Goal: Task Accomplishment & Management: Manage account settings

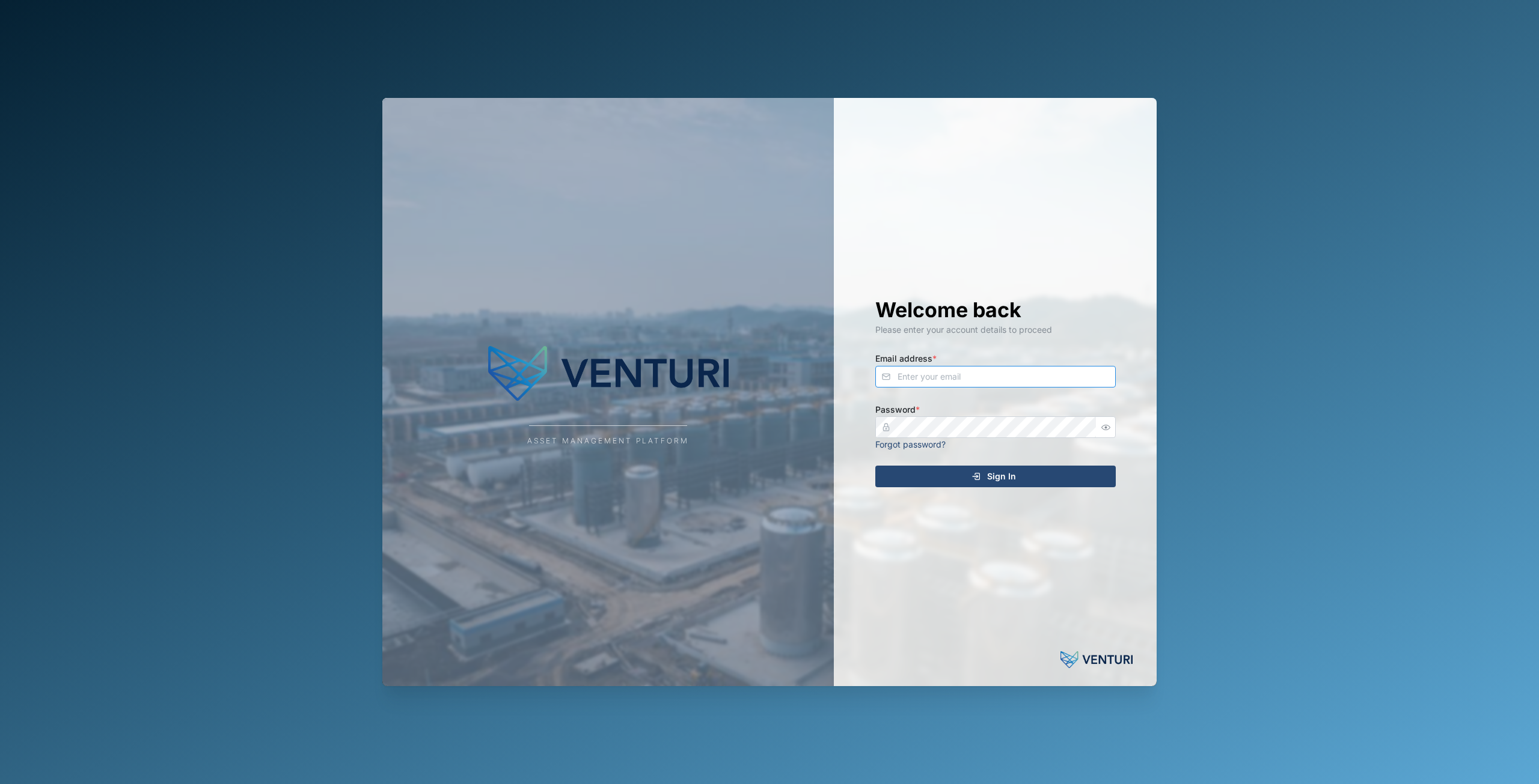
type input "[EMAIL_ADDRESS][DOMAIN_NAME]"
click at [983, 477] on div "Sign In" at bounding box center [993, 477] width 221 height 20
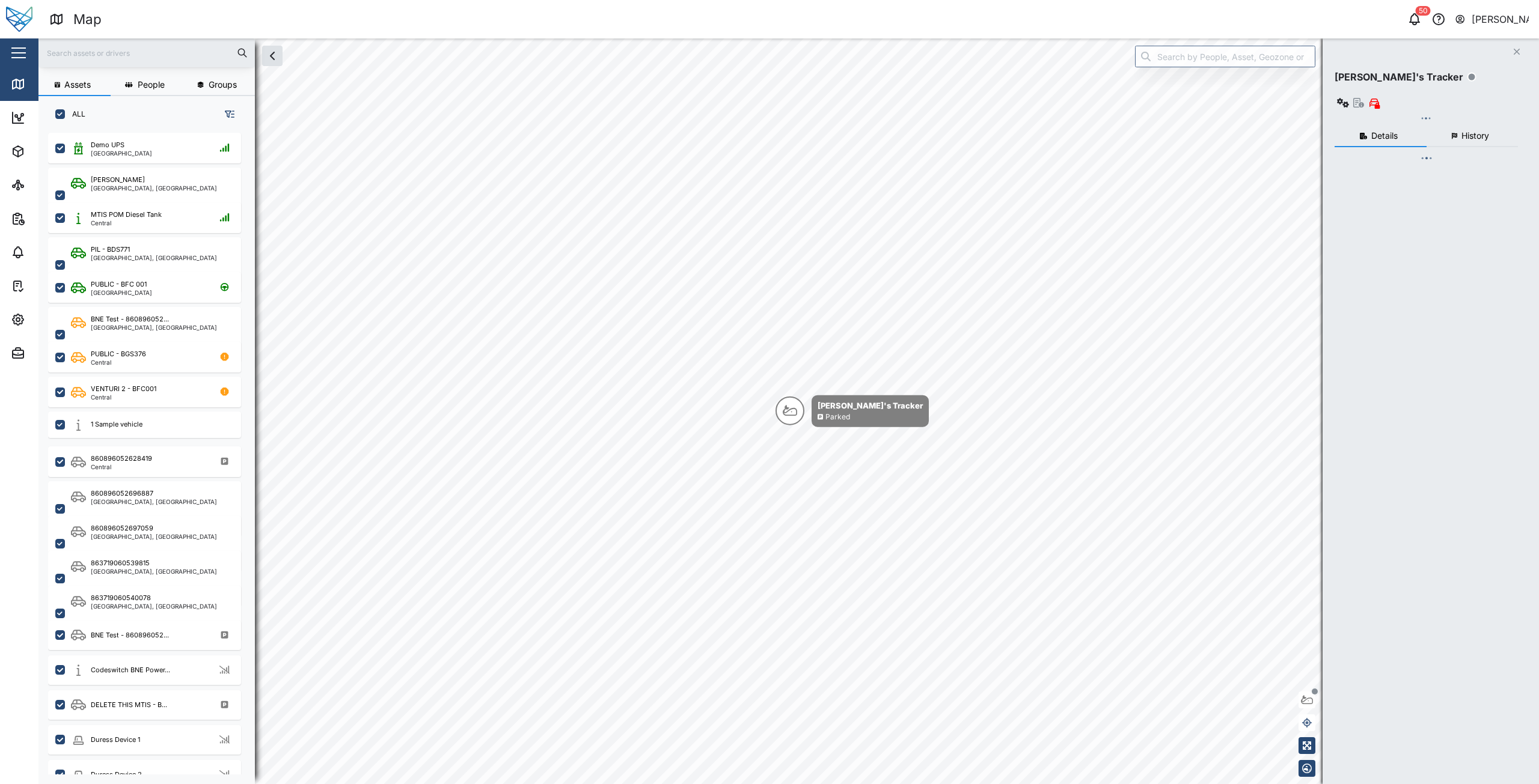
click at [18, 50] on button "button" at bounding box center [18, 53] width 20 height 20
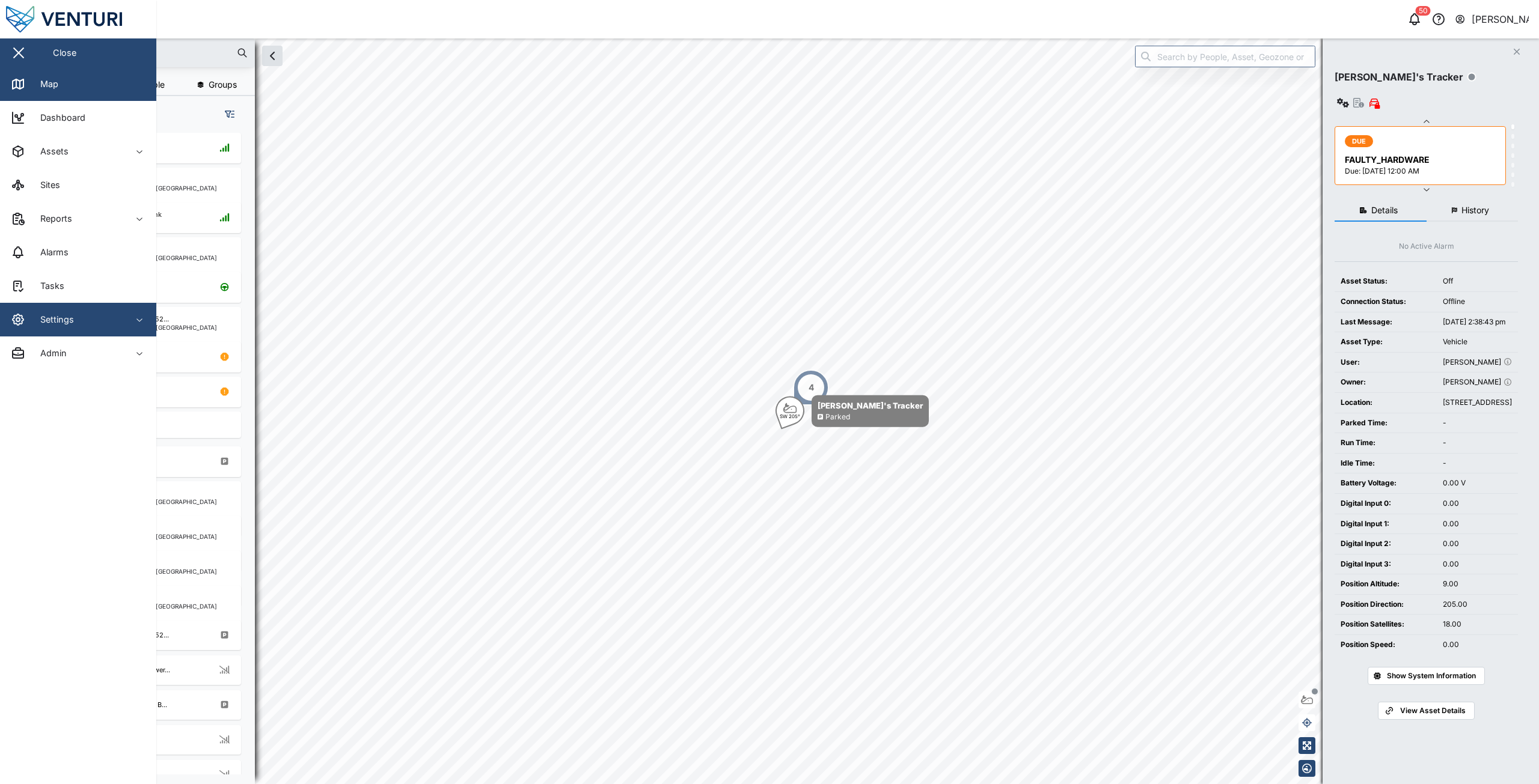
click at [111, 325] on div "Settings" at bounding box center [65, 319] width 109 height 14
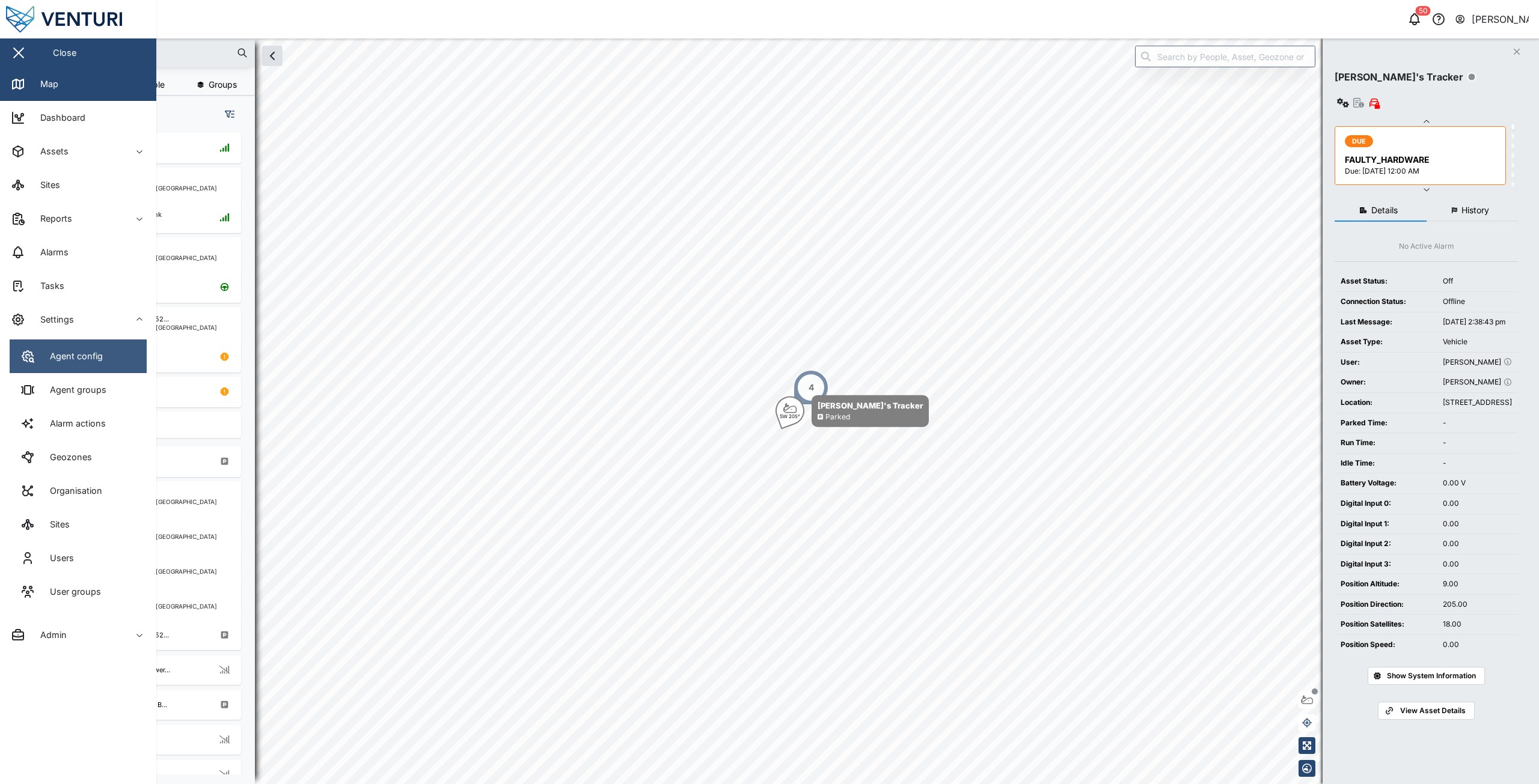
click at [81, 365] on link "Agent config" at bounding box center [77, 356] width 137 height 34
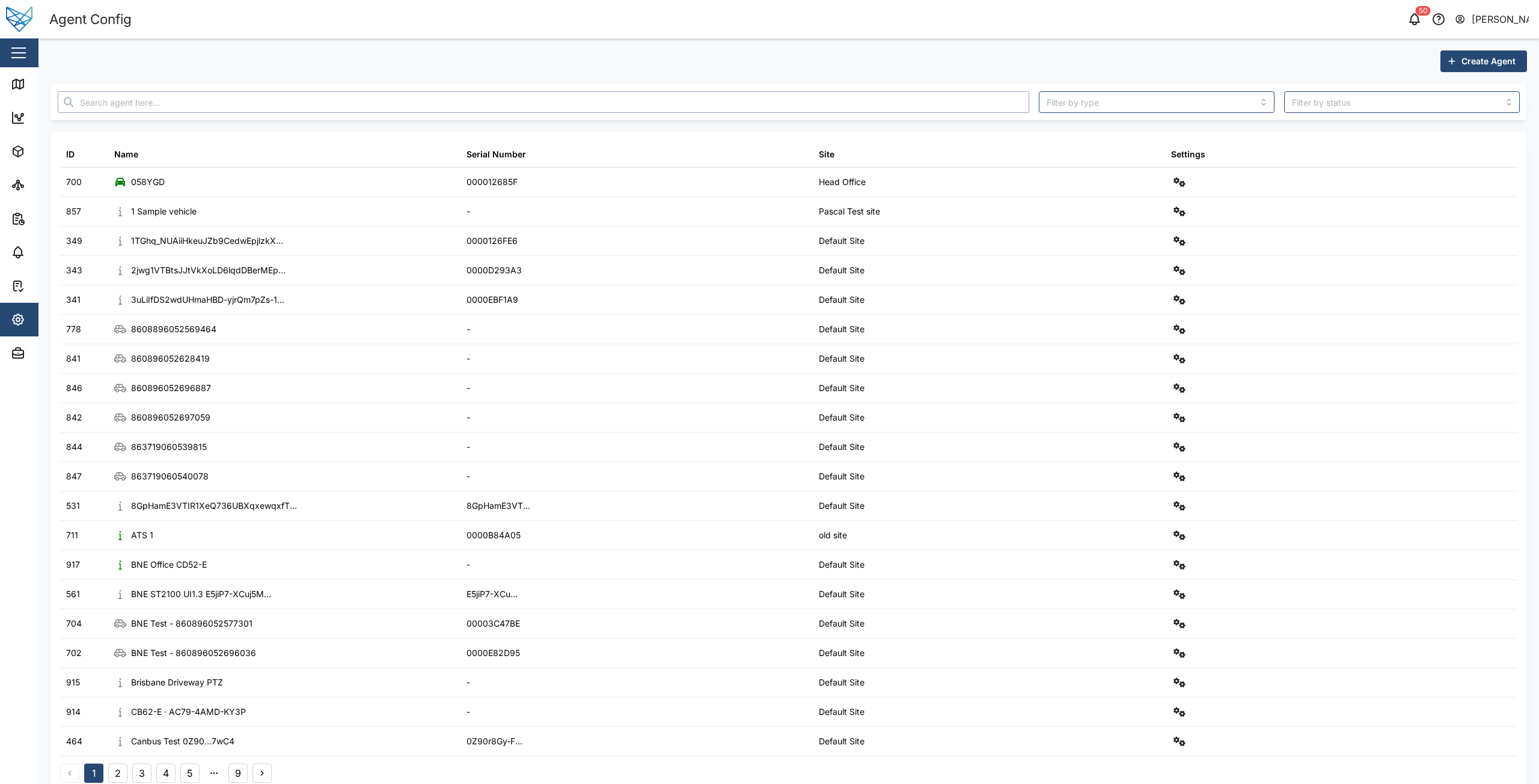
click at [719, 94] on input "text" at bounding box center [543, 102] width 971 height 22
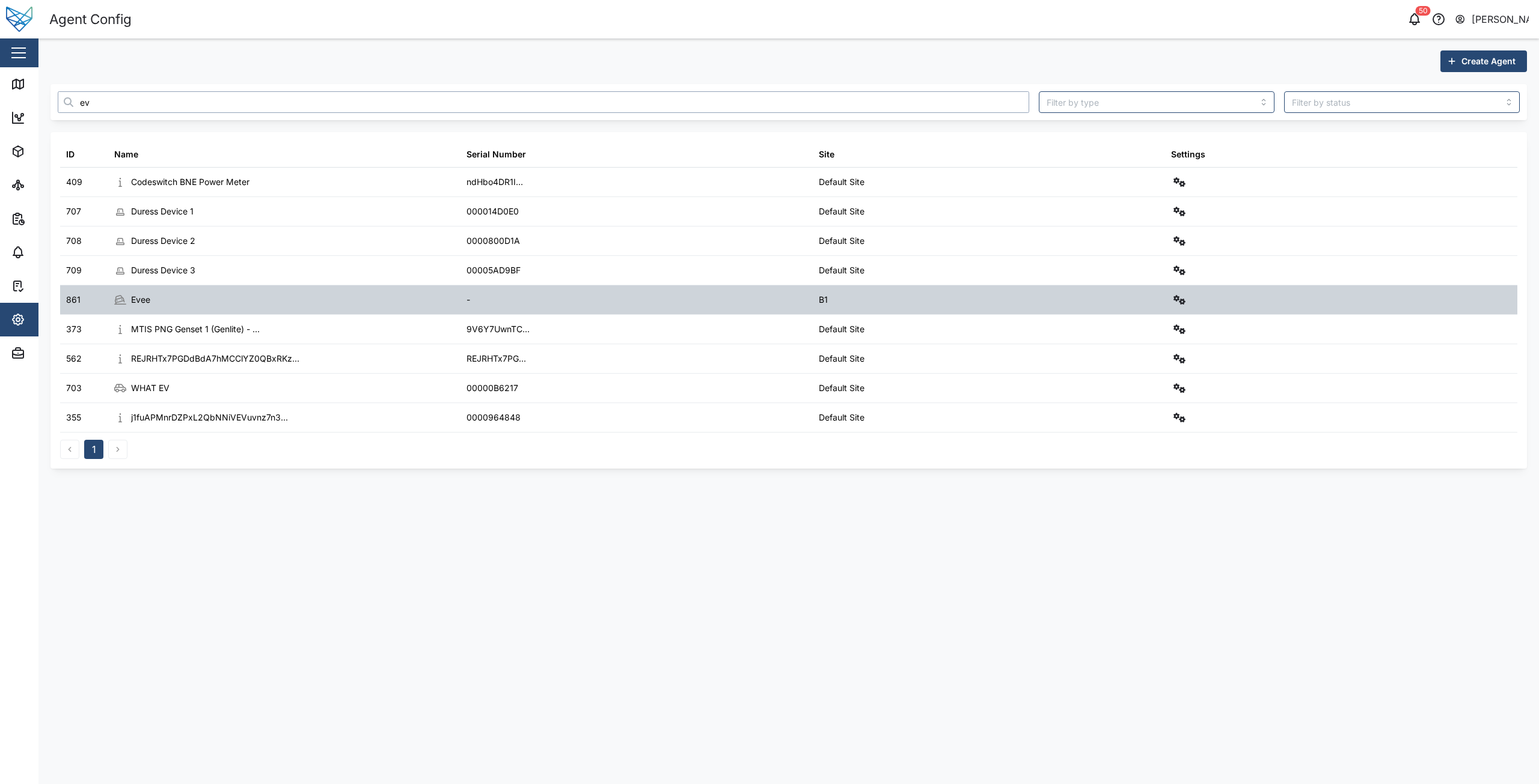
type input "ev"
click at [1173, 297] on button "button" at bounding box center [1180, 300] width 17 height 17
click at [1139, 325] on div "Configure" at bounding box center [1136, 329] width 84 height 13
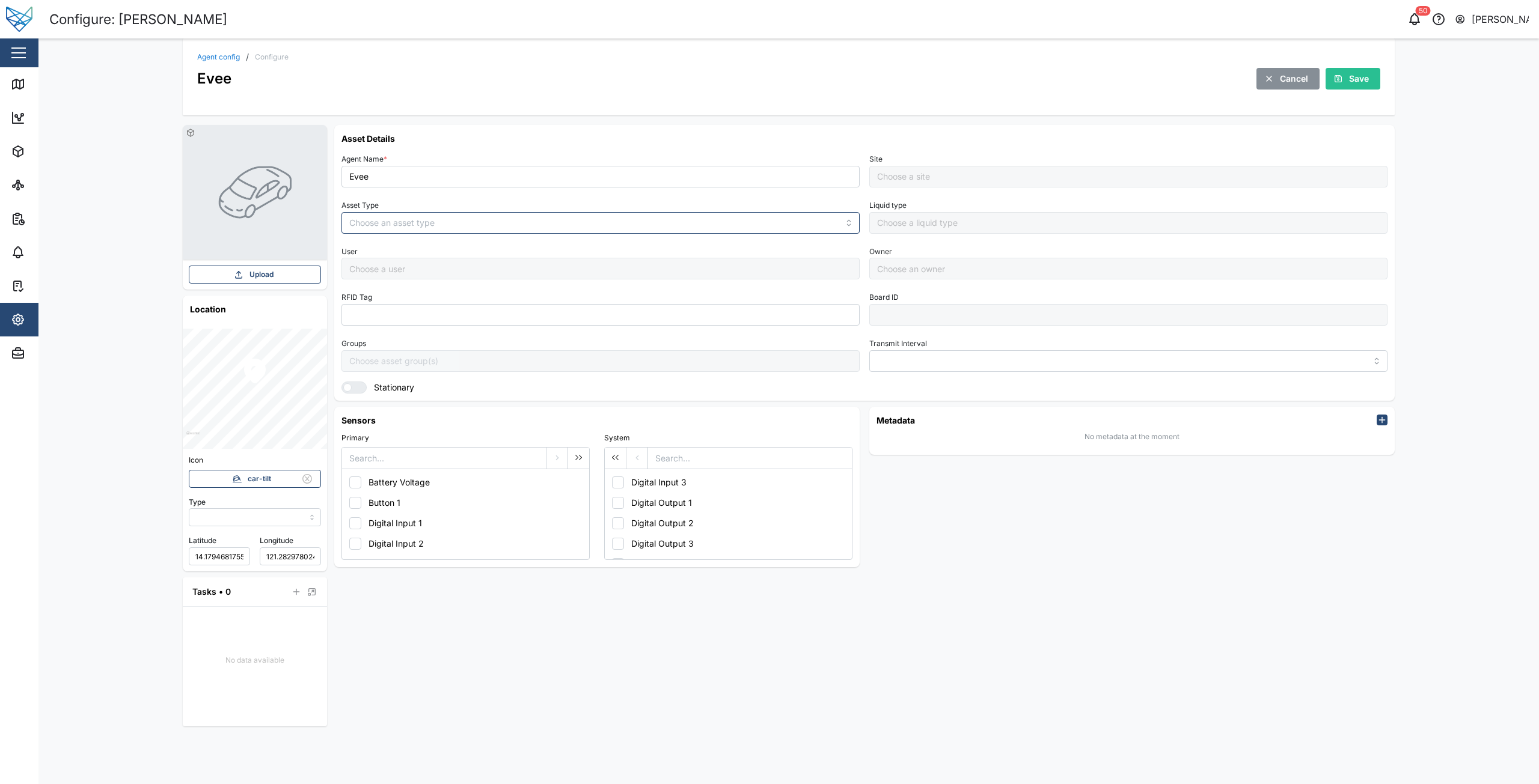
type input "MANUAL"
type input "VEHICLE"
type input "5 minutes"
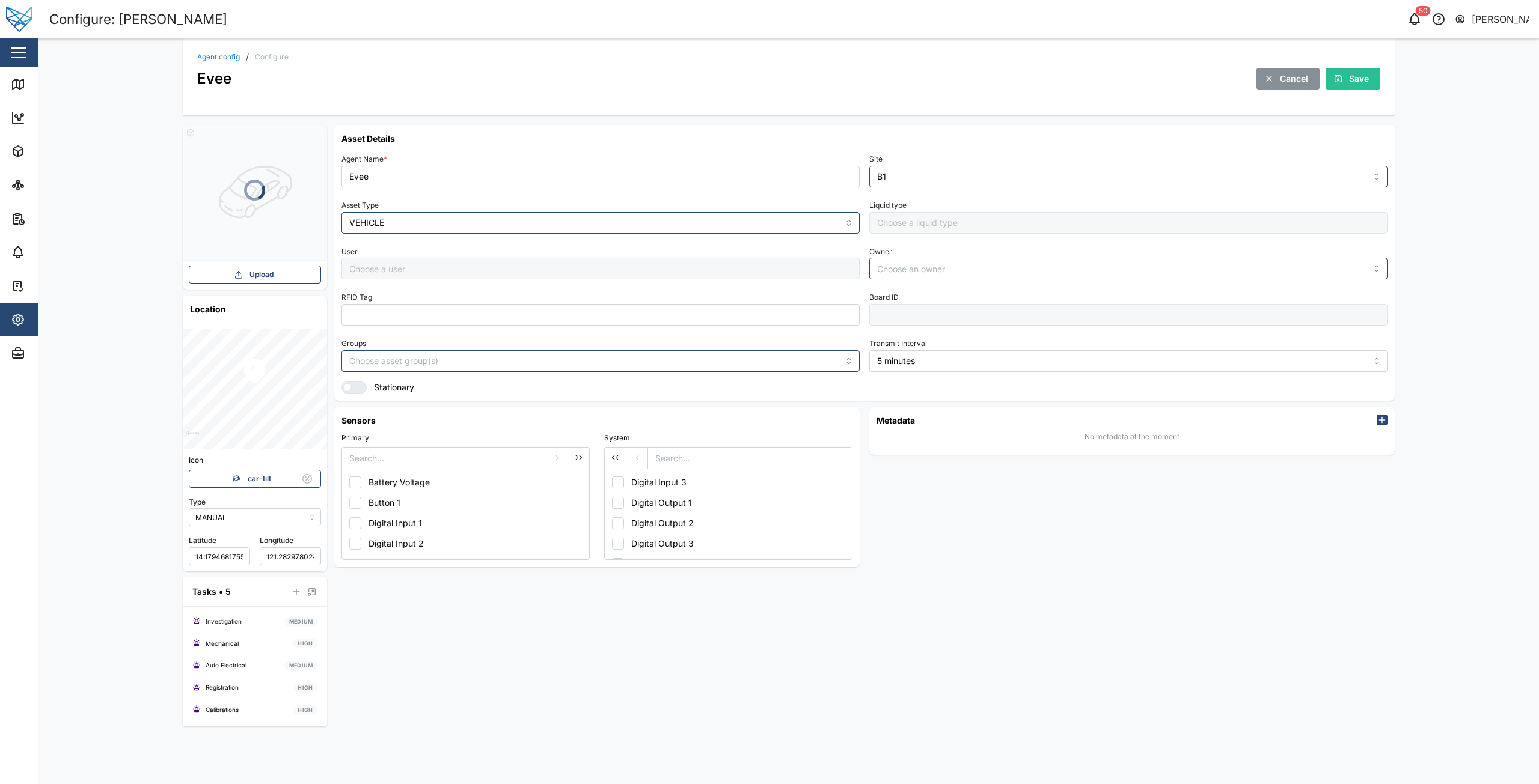
type input "B1"
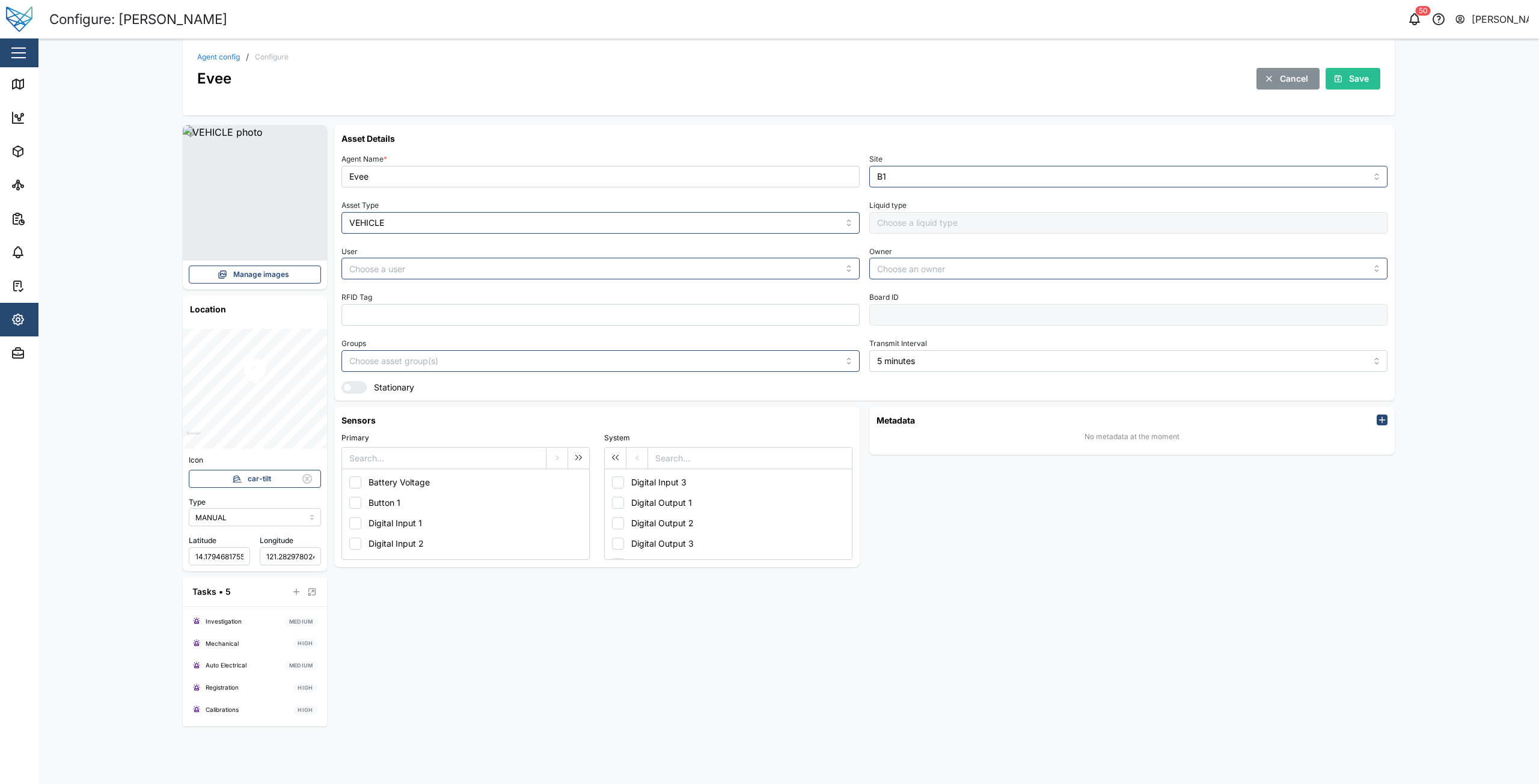
click at [264, 277] on span "Manage images" at bounding box center [261, 274] width 56 height 17
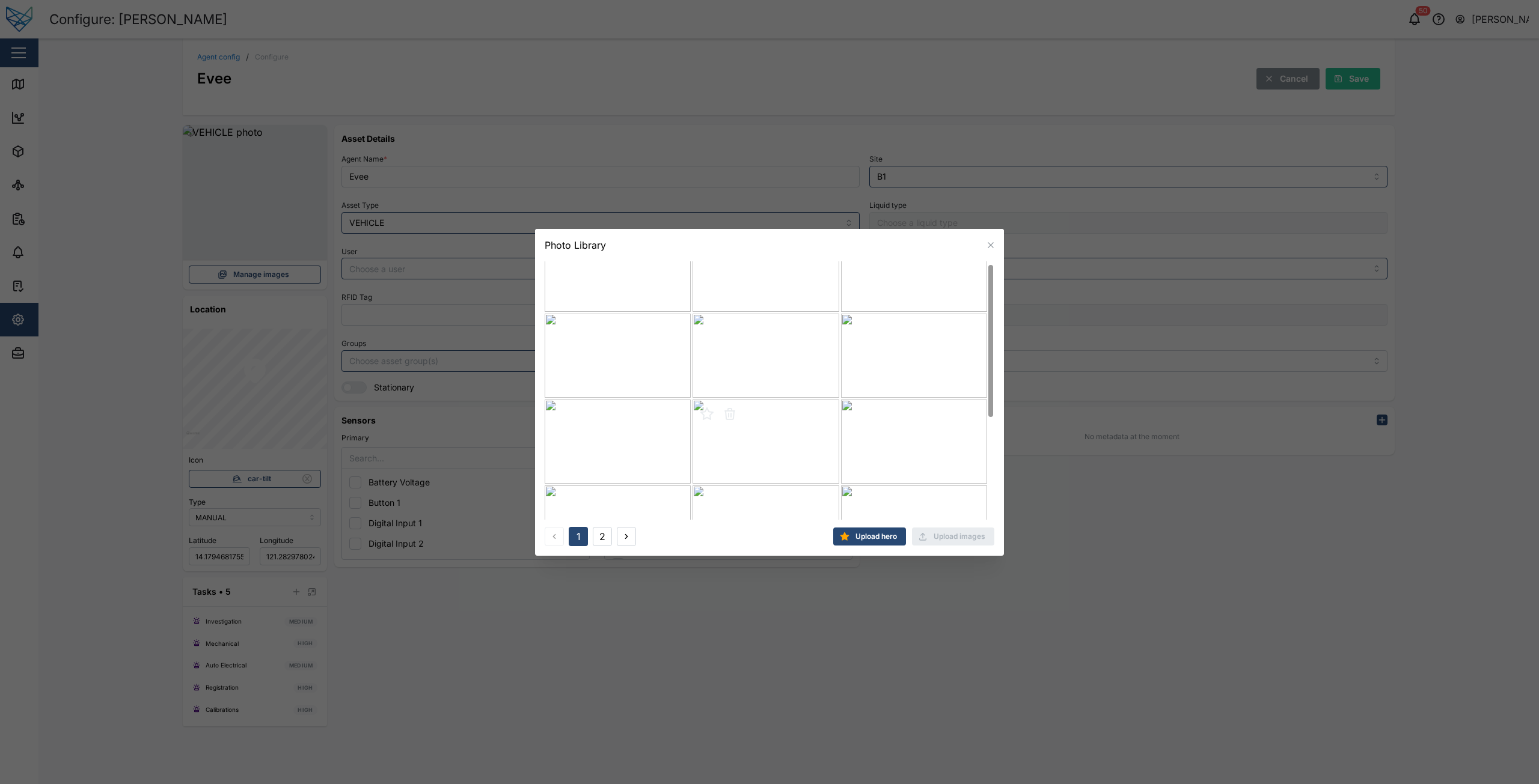
scroll to position [176, 0]
click at [989, 248] on icon "button" at bounding box center [990, 244] width 9 height 9
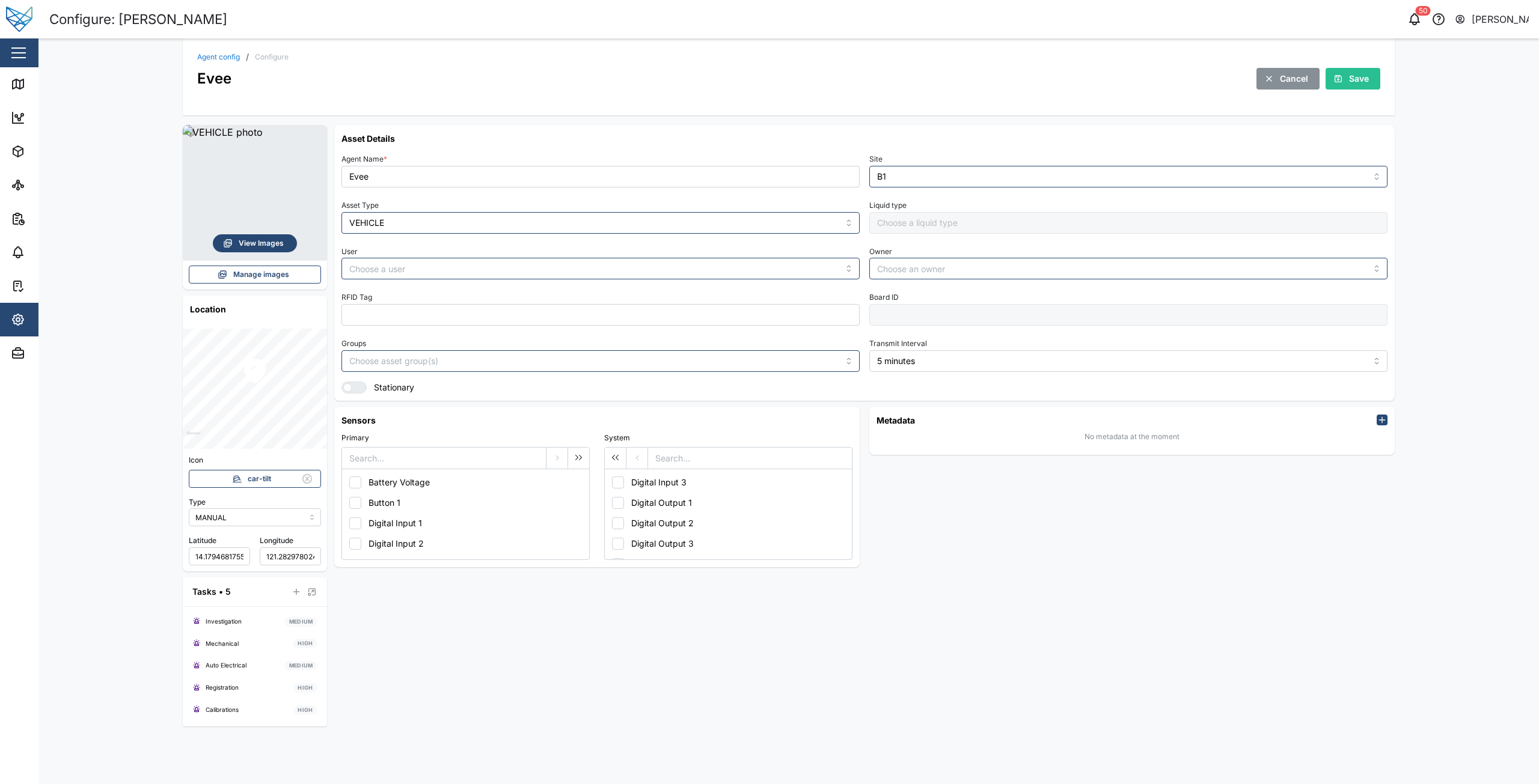
click at [270, 243] on span "View Images" at bounding box center [261, 243] width 45 height 17
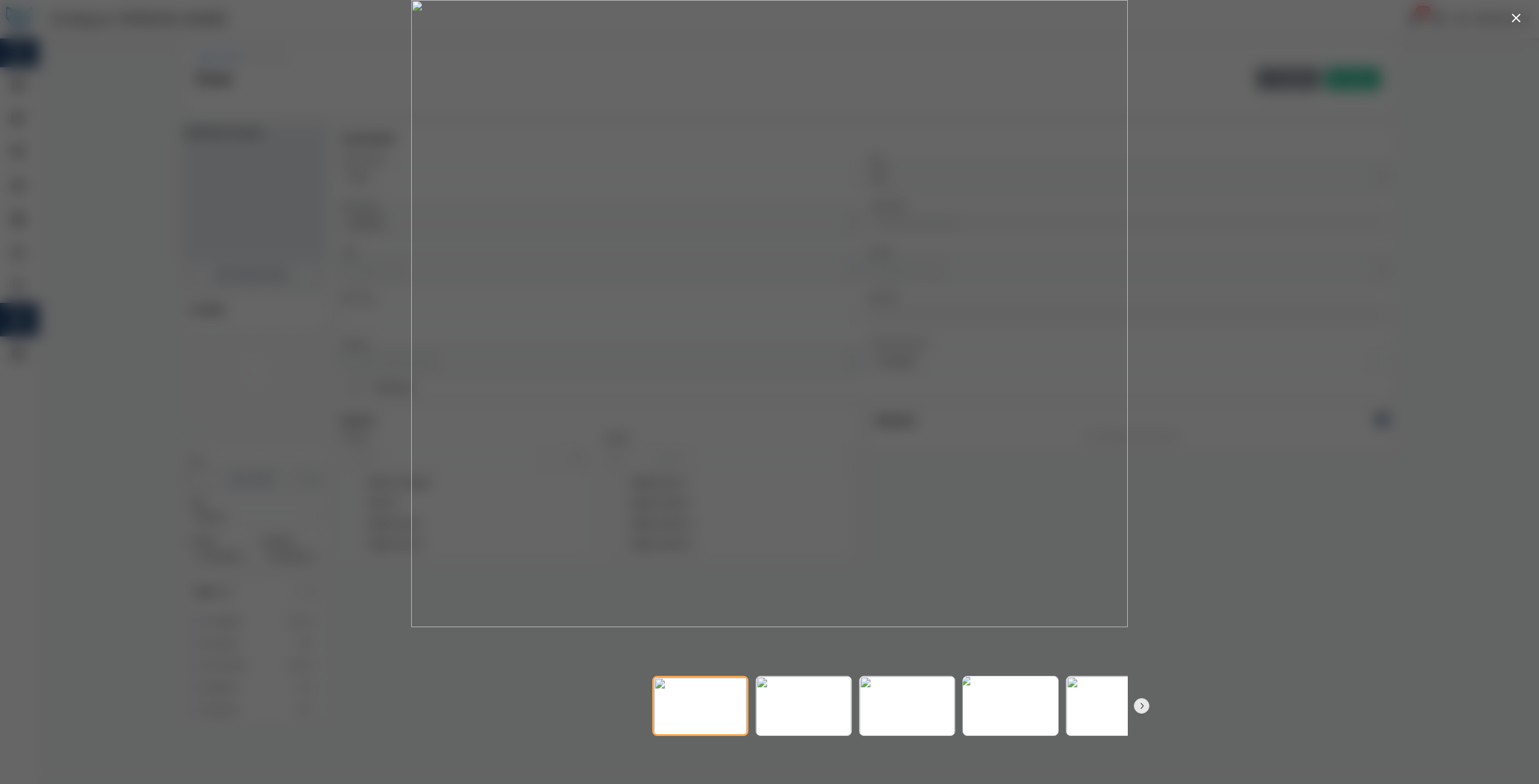
drag, startPoint x: 1053, startPoint y: 727, endPoint x: 808, endPoint y: 717, distance: 245.2
click at [816, 718] on div at bounding box center [1014, 706] width 724 height 60
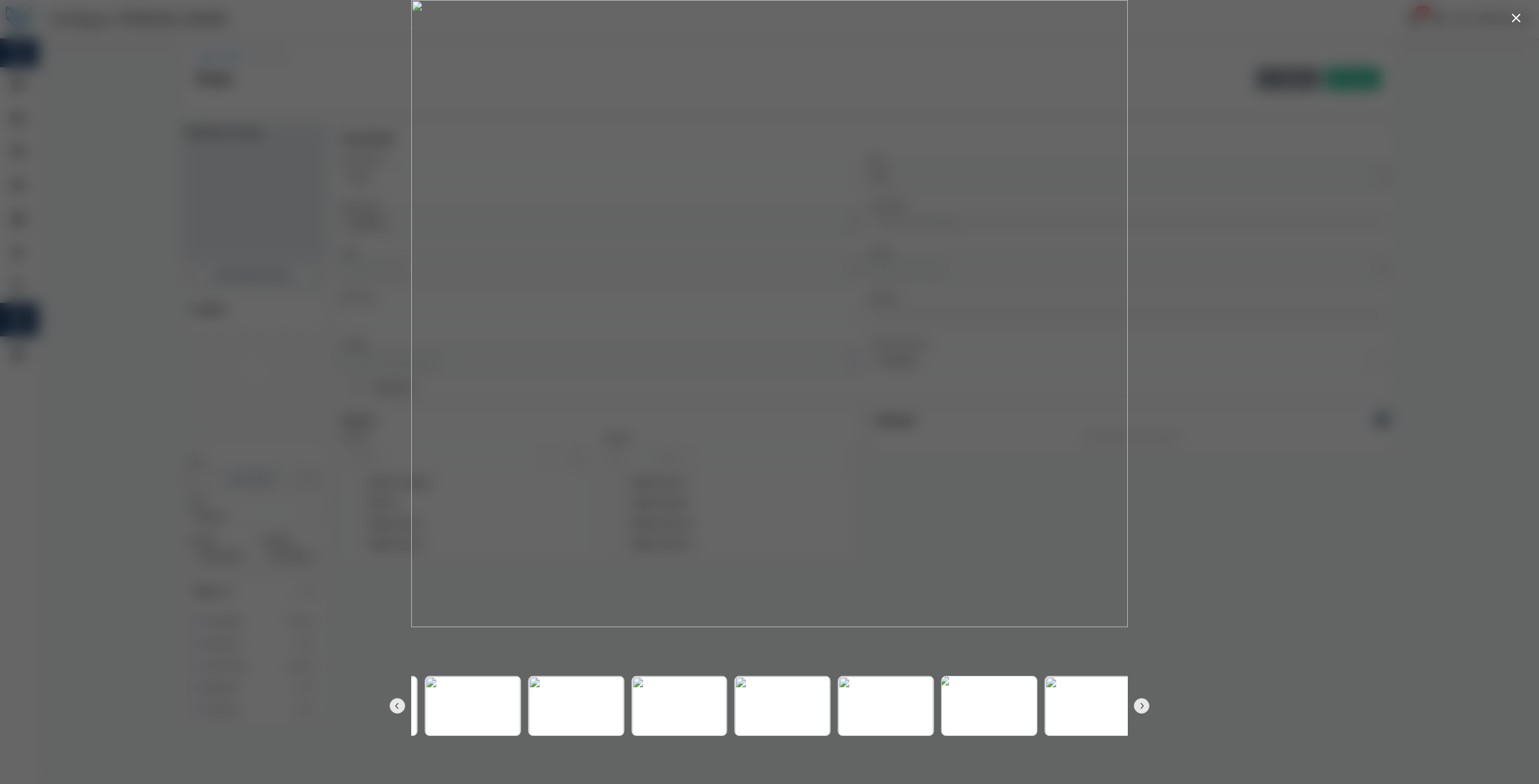
drag, startPoint x: 895, startPoint y: 724, endPoint x: 701, endPoint y: 719, distance: 194.1
click at [730, 719] on div at bounding box center [374, 706] width 724 height 60
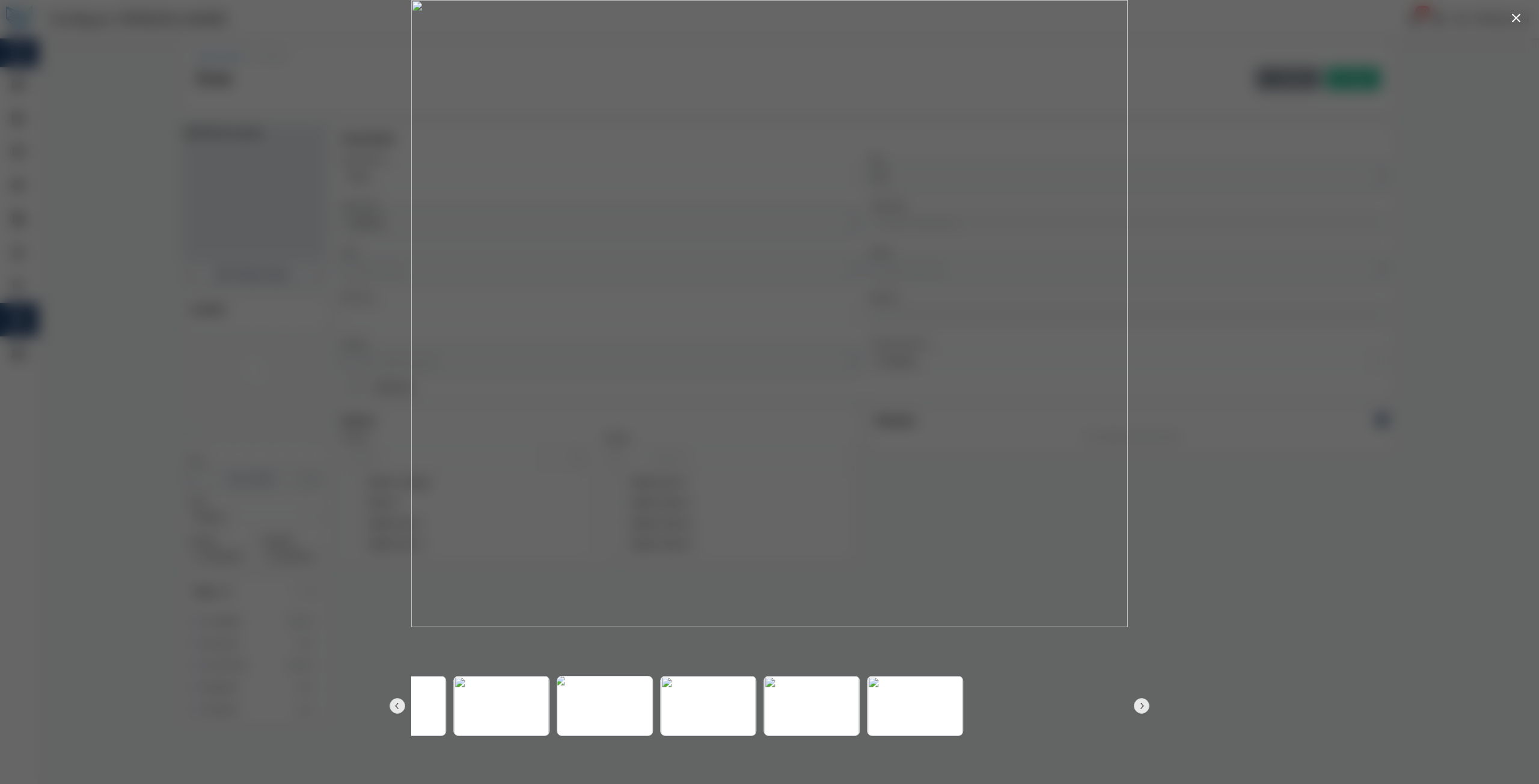
click at [626, 714] on img at bounding box center [605, 707] width 105 height 66
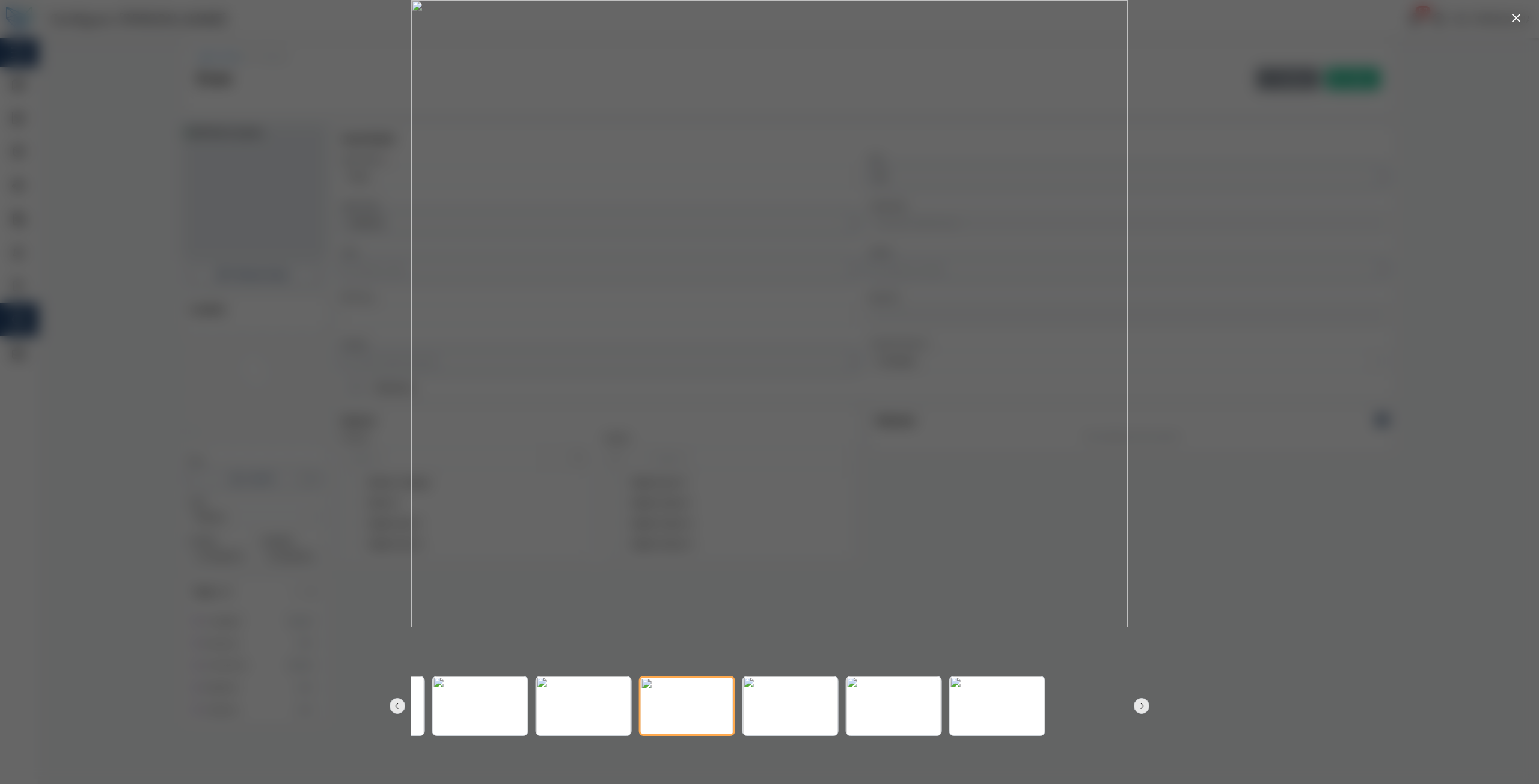
drag, startPoint x: 761, startPoint y: 733, endPoint x: 1017, endPoint y: 752, distance: 256.7
click at [953, 741] on div at bounding box center [769, 705] width 774 height 157
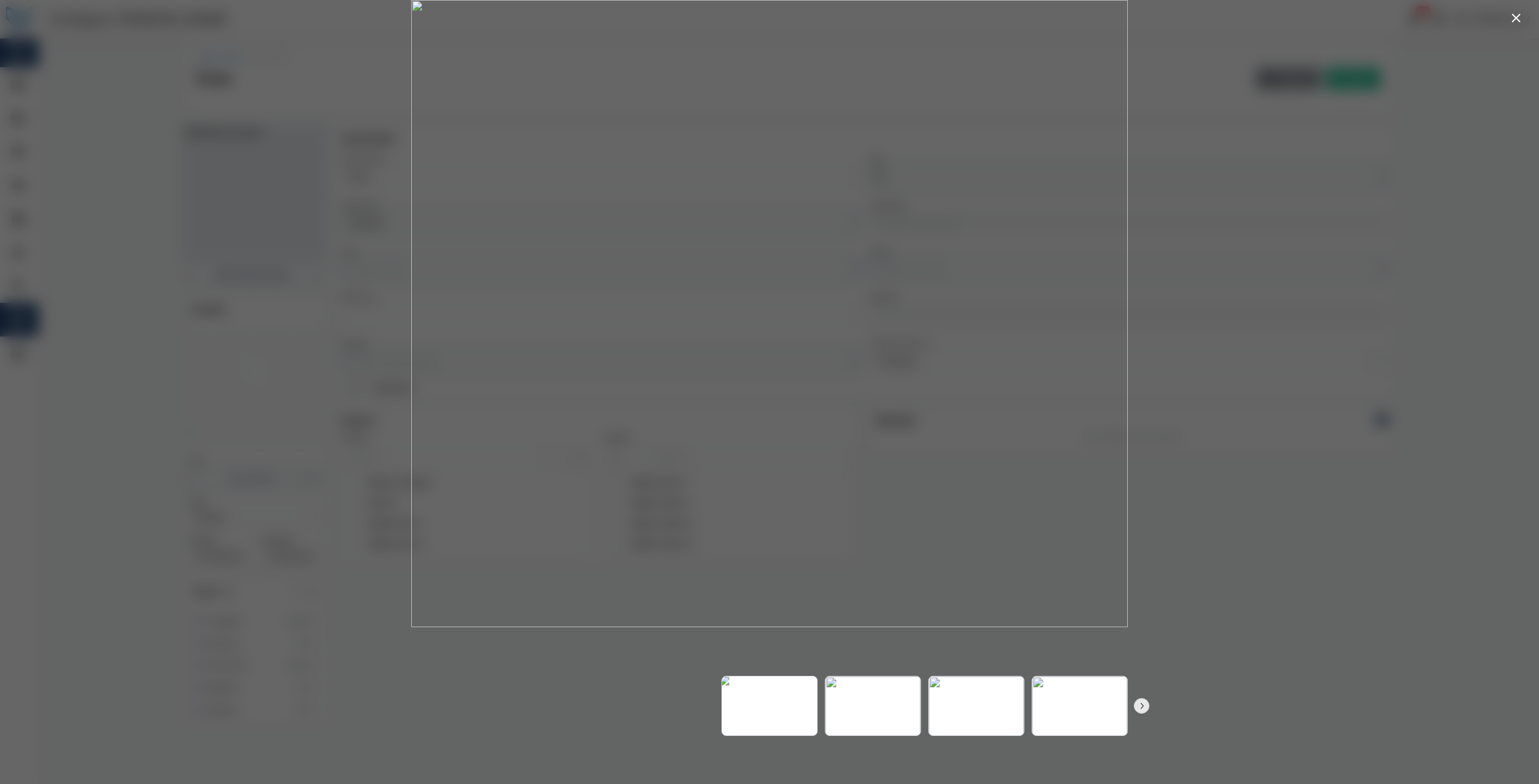
click at [788, 712] on img at bounding box center [769, 707] width 105 height 66
click at [874, 717] on img at bounding box center [872, 707] width 105 height 66
drag, startPoint x: 1009, startPoint y: 721, endPoint x: 769, endPoint y: 718, distance: 240.0
click at [769, 718] on div at bounding box center [1078, 706] width 724 height 60
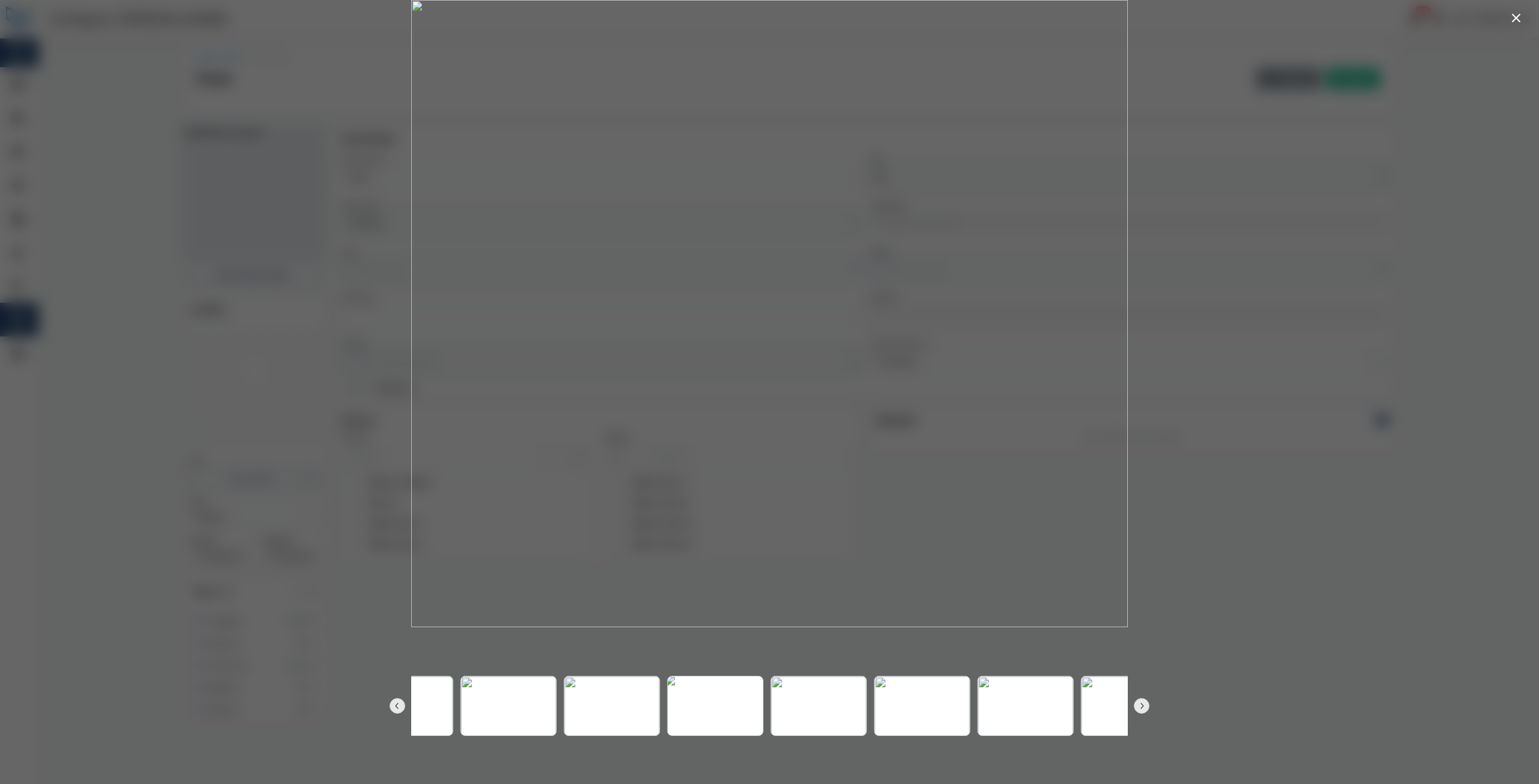
click at [730, 715] on img at bounding box center [715, 707] width 105 height 66
click at [798, 721] on img at bounding box center [816, 707] width 105 height 66
click at [910, 716] on img at bounding box center [919, 707] width 105 height 66
drag, startPoint x: 769, startPoint y: 724, endPoint x: 725, endPoint y: 727, distance: 44.1
click at [869, 724] on img at bounding box center [919, 708] width 102 height 66
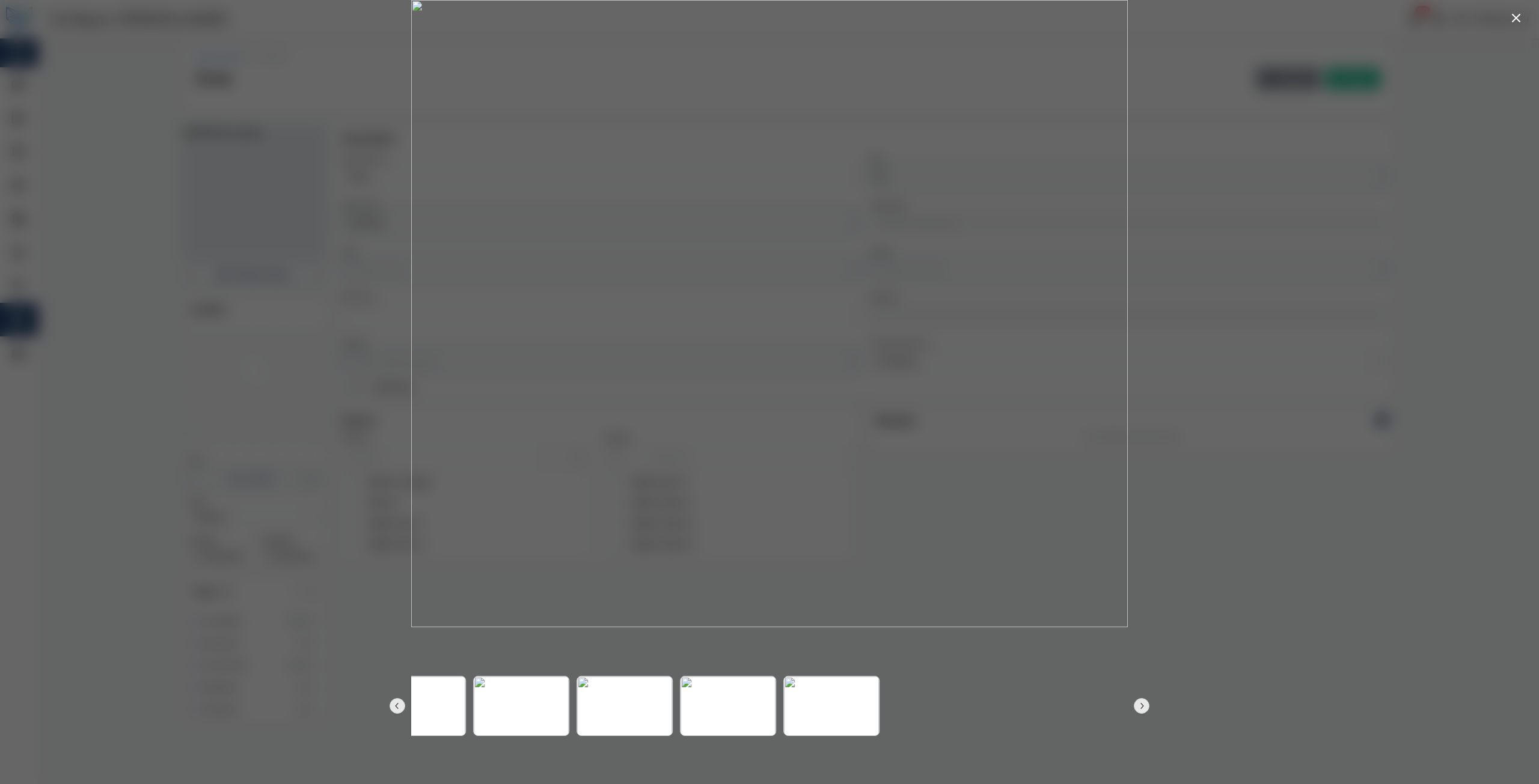
click at [1322, 516] on div at bounding box center [769, 392] width 1539 height 784
click at [1528, 22] on div at bounding box center [769, 392] width 1539 height 784
click at [1522, 20] on icon "button" at bounding box center [1515, 18] width 14 height 14
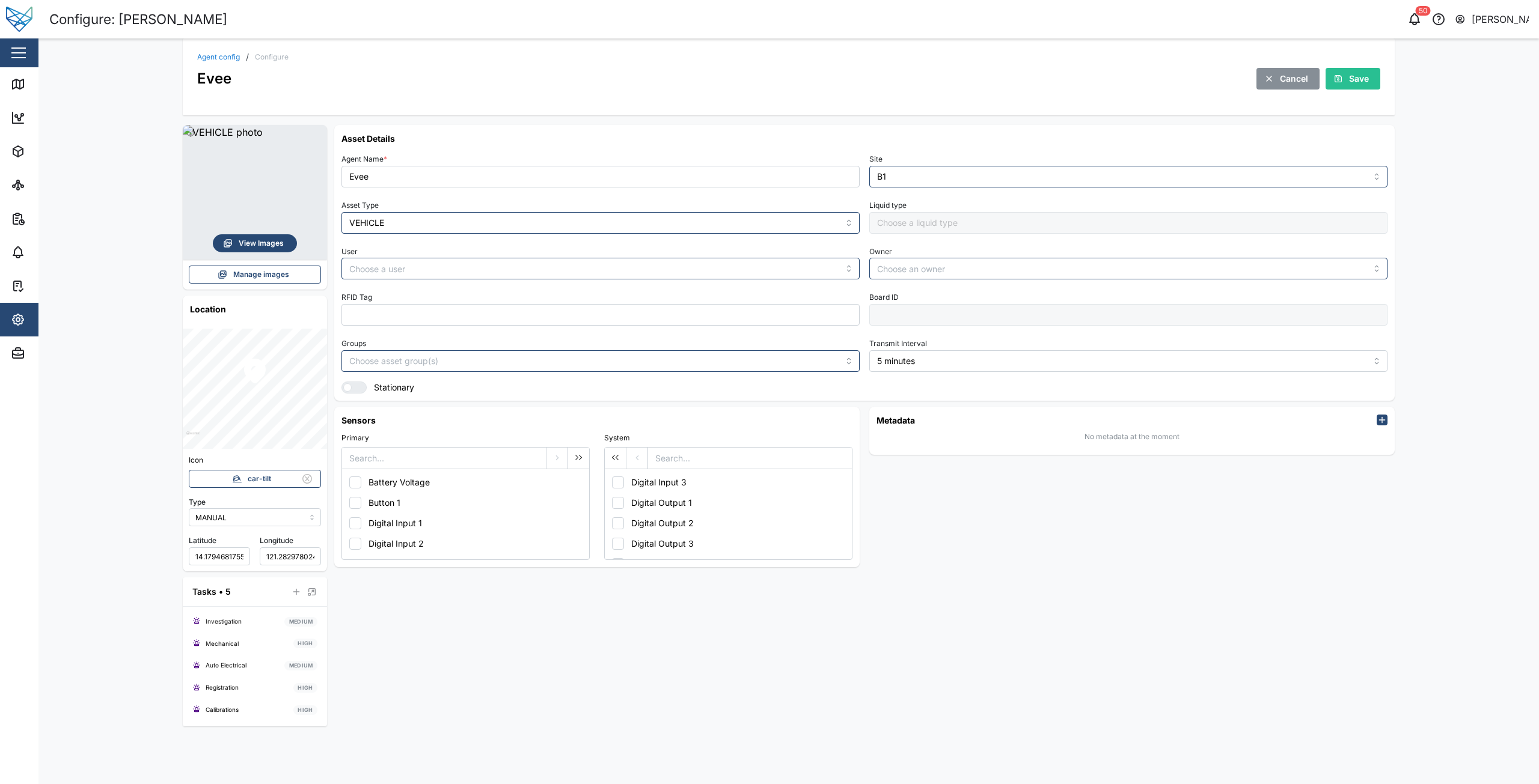
click at [246, 247] on span "View Images" at bounding box center [261, 243] width 45 height 17
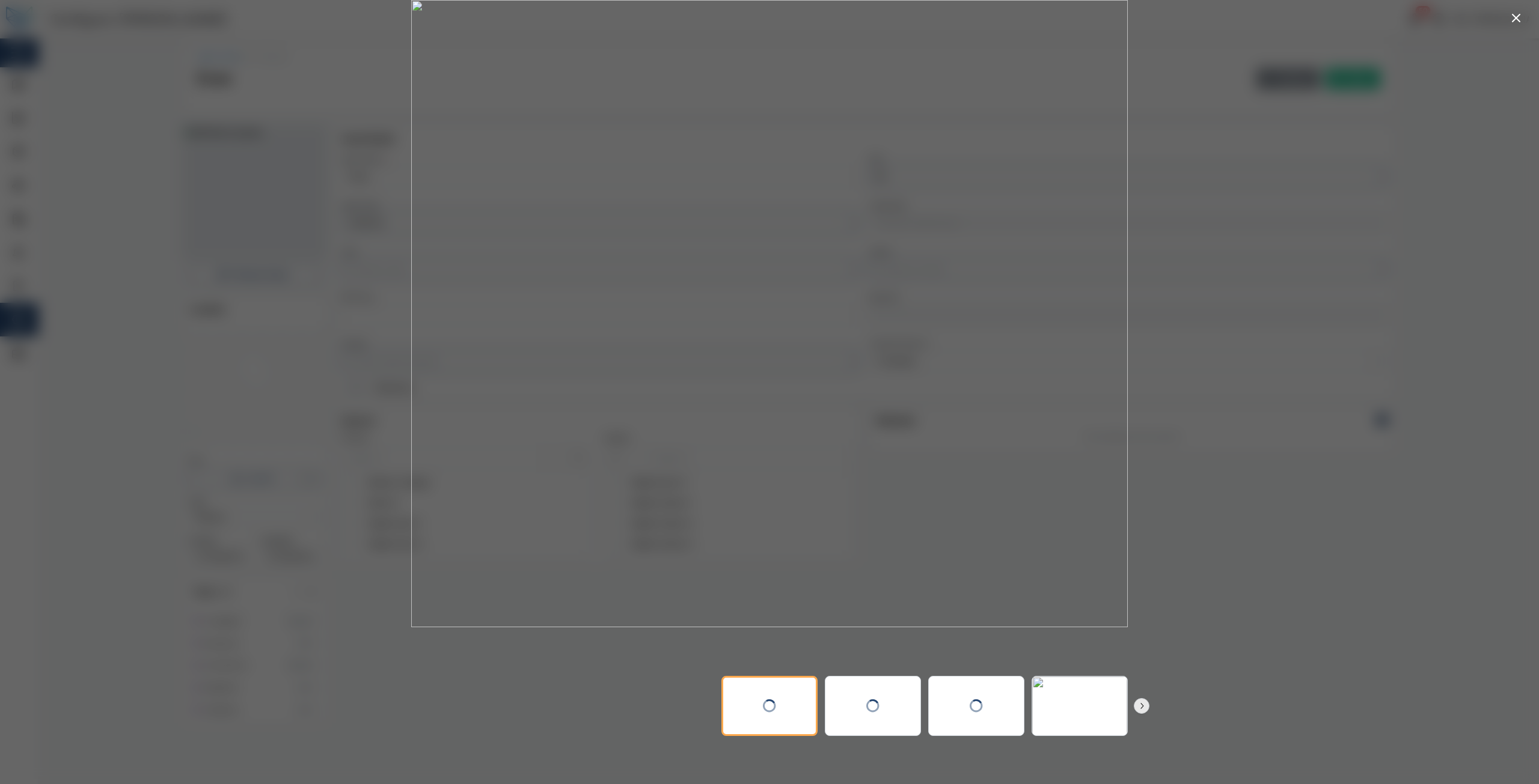
click at [1514, 18] on icon "button" at bounding box center [1515, 18] width 14 height 14
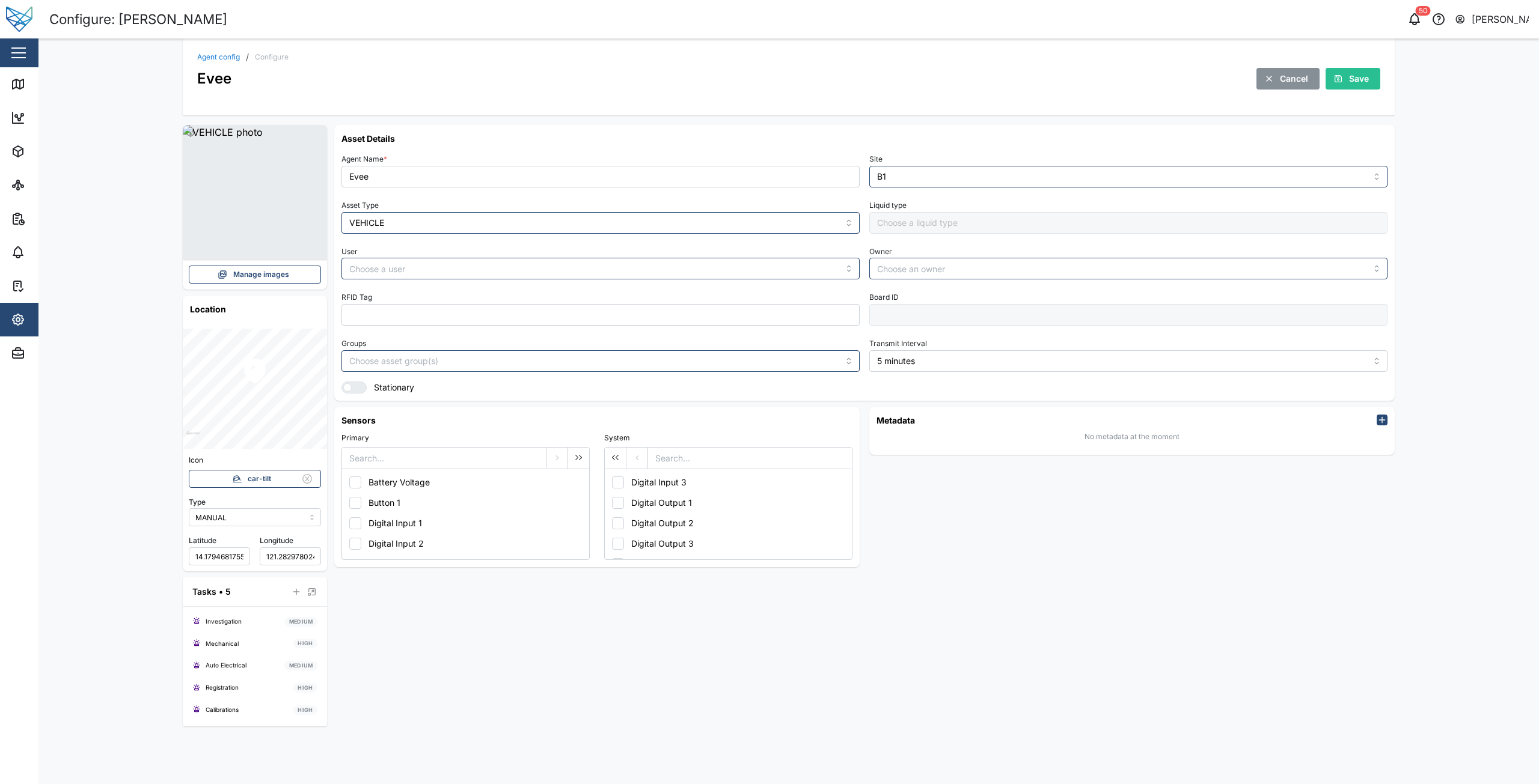
click at [245, 280] on span "Manage images" at bounding box center [261, 274] width 56 height 17
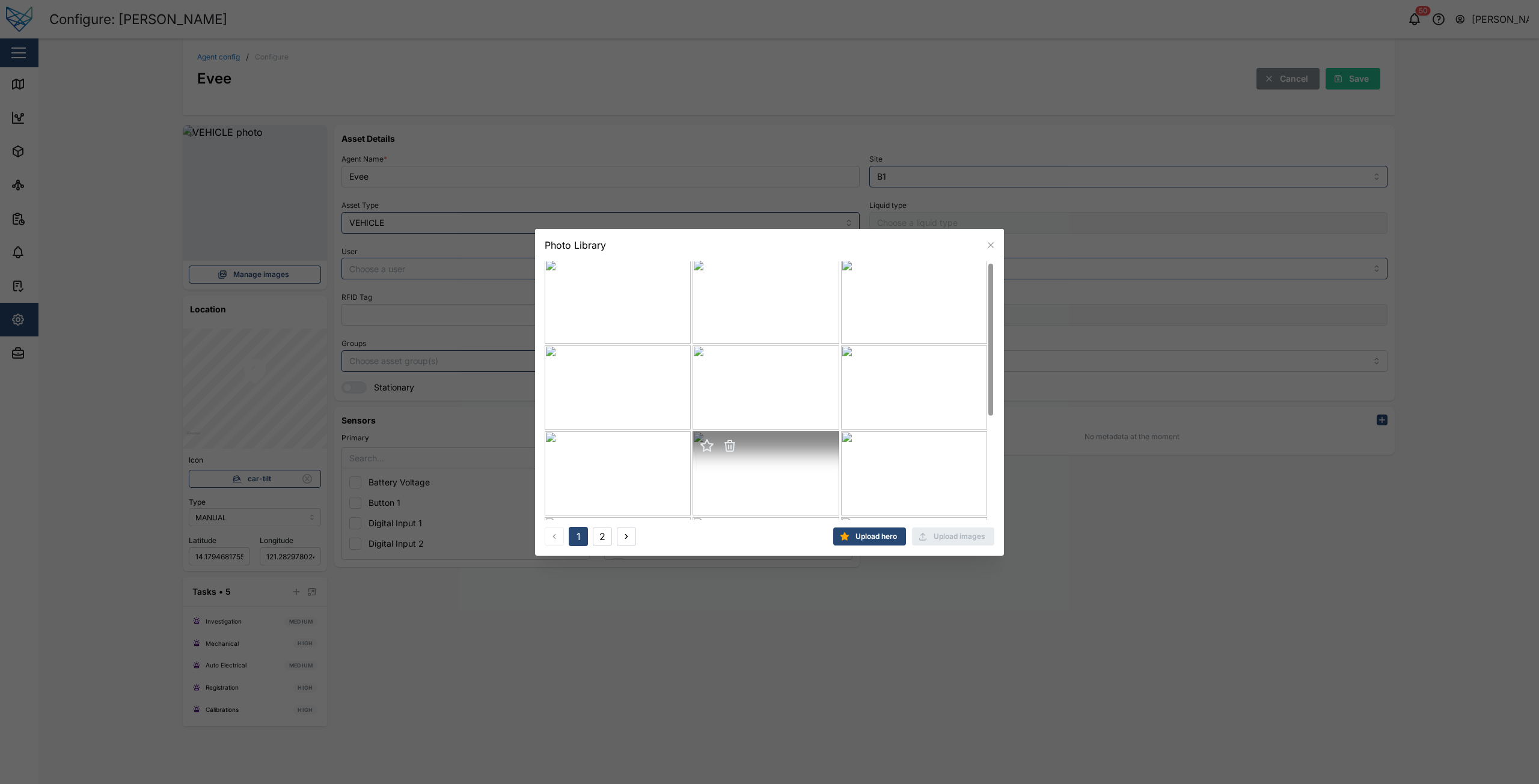
scroll to position [0, 0]
click at [599, 541] on button "2" at bounding box center [602, 536] width 19 height 19
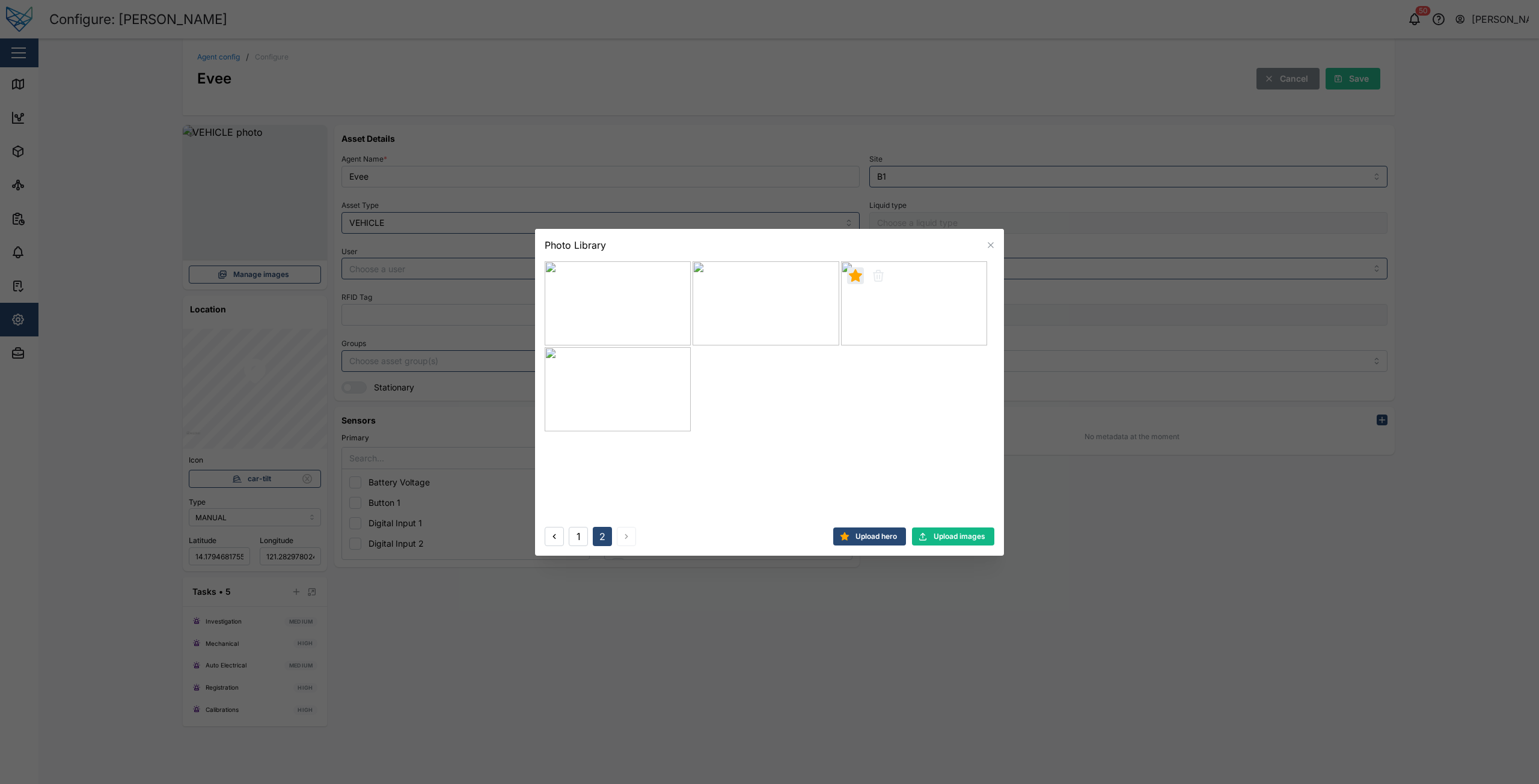
click at [577, 535] on button "1" at bounding box center [578, 536] width 19 height 19
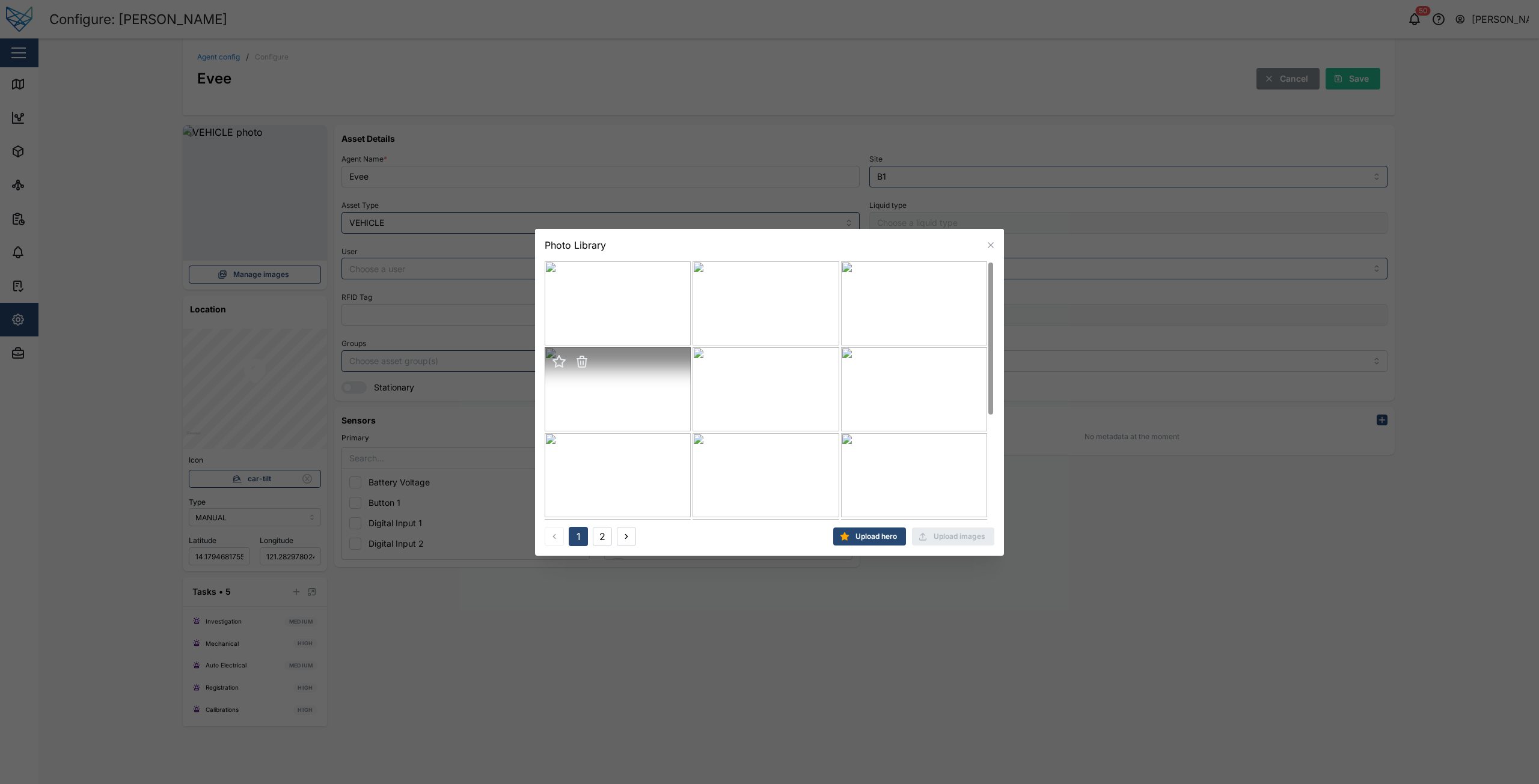
click at [562, 365] on icon "button" at bounding box center [559, 362] width 12 height 12
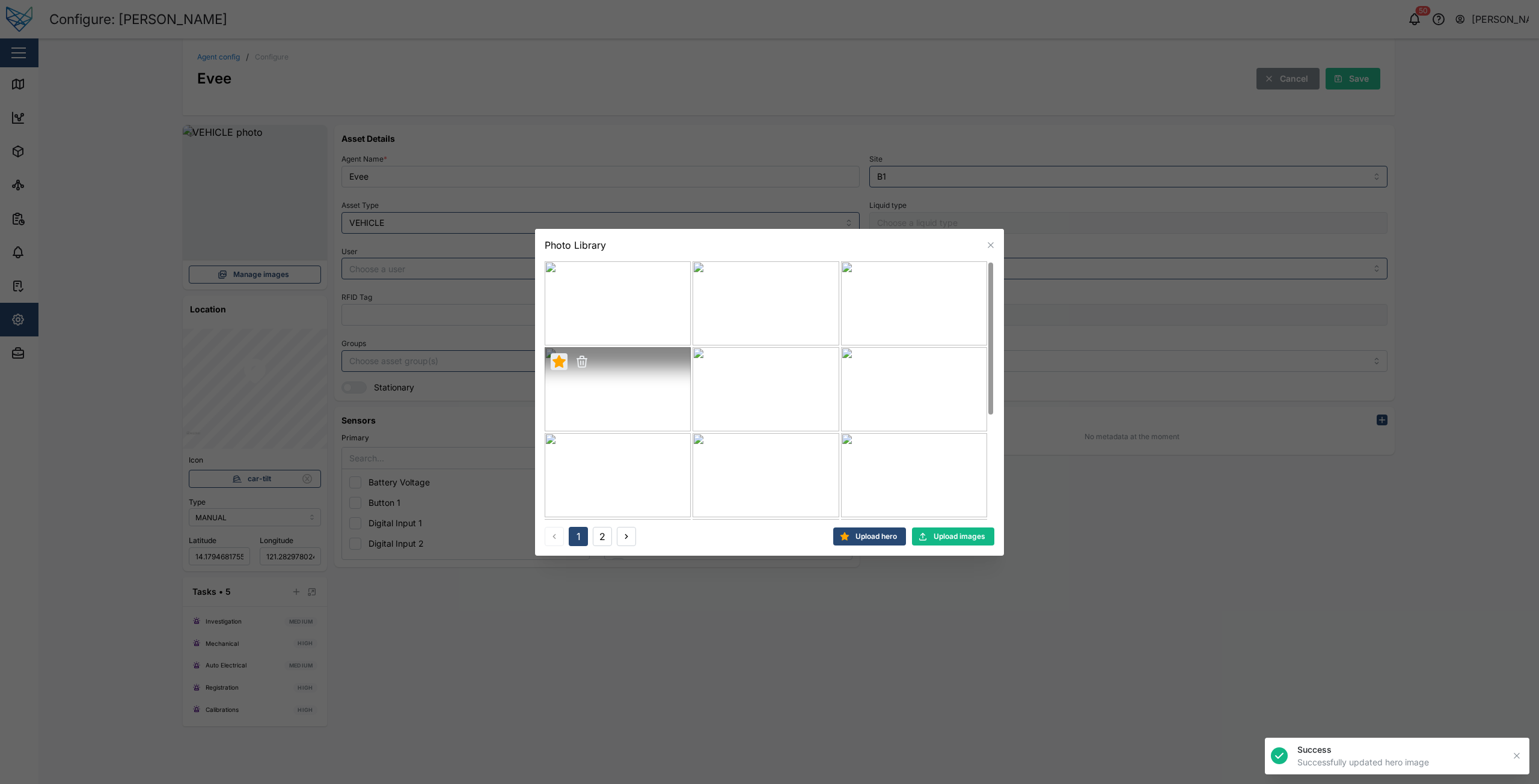
click at [991, 244] on icon "button" at bounding box center [990, 244] width 9 height 9
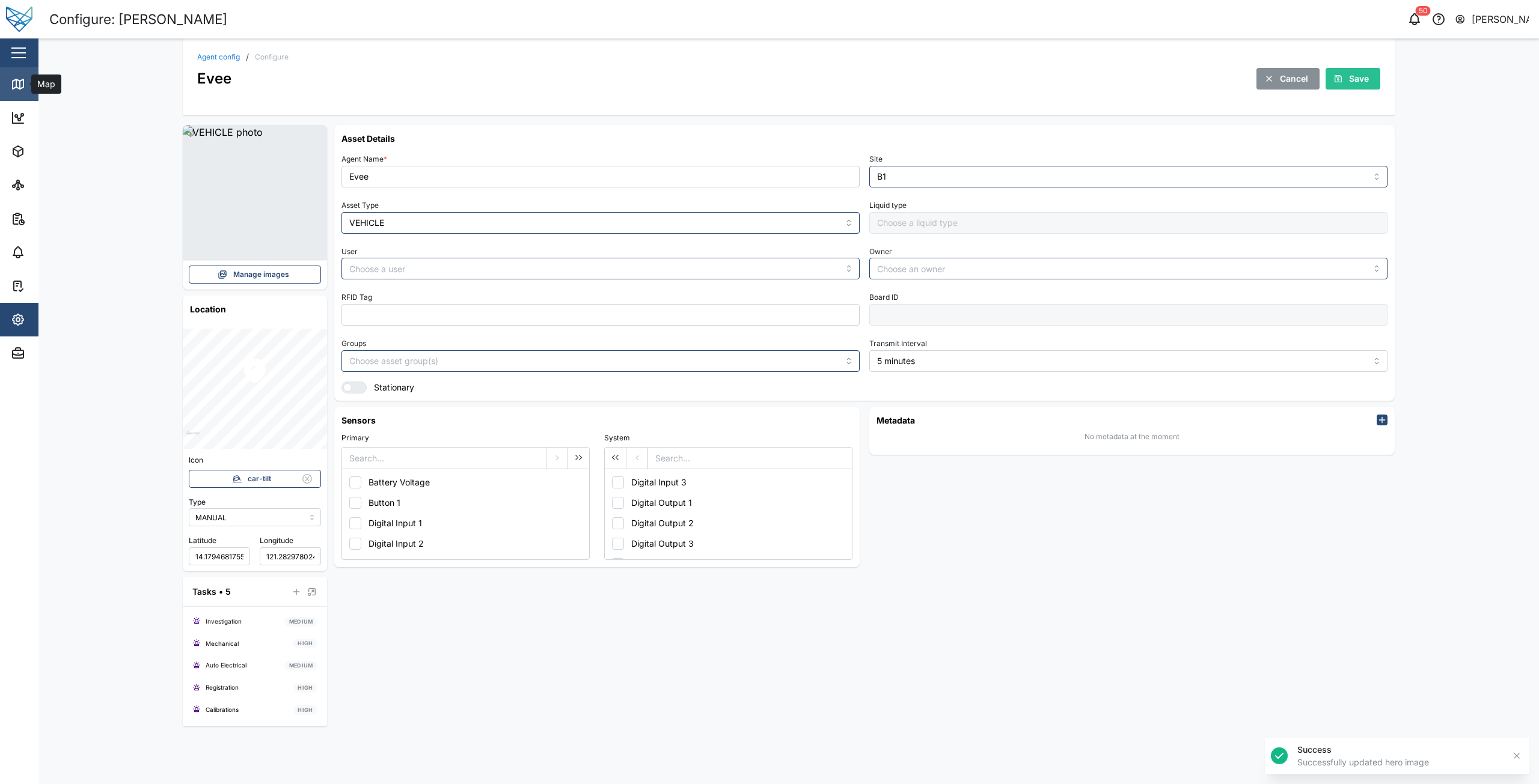
click at [13, 86] on icon at bounding box center [18, 84] width 11 height 9
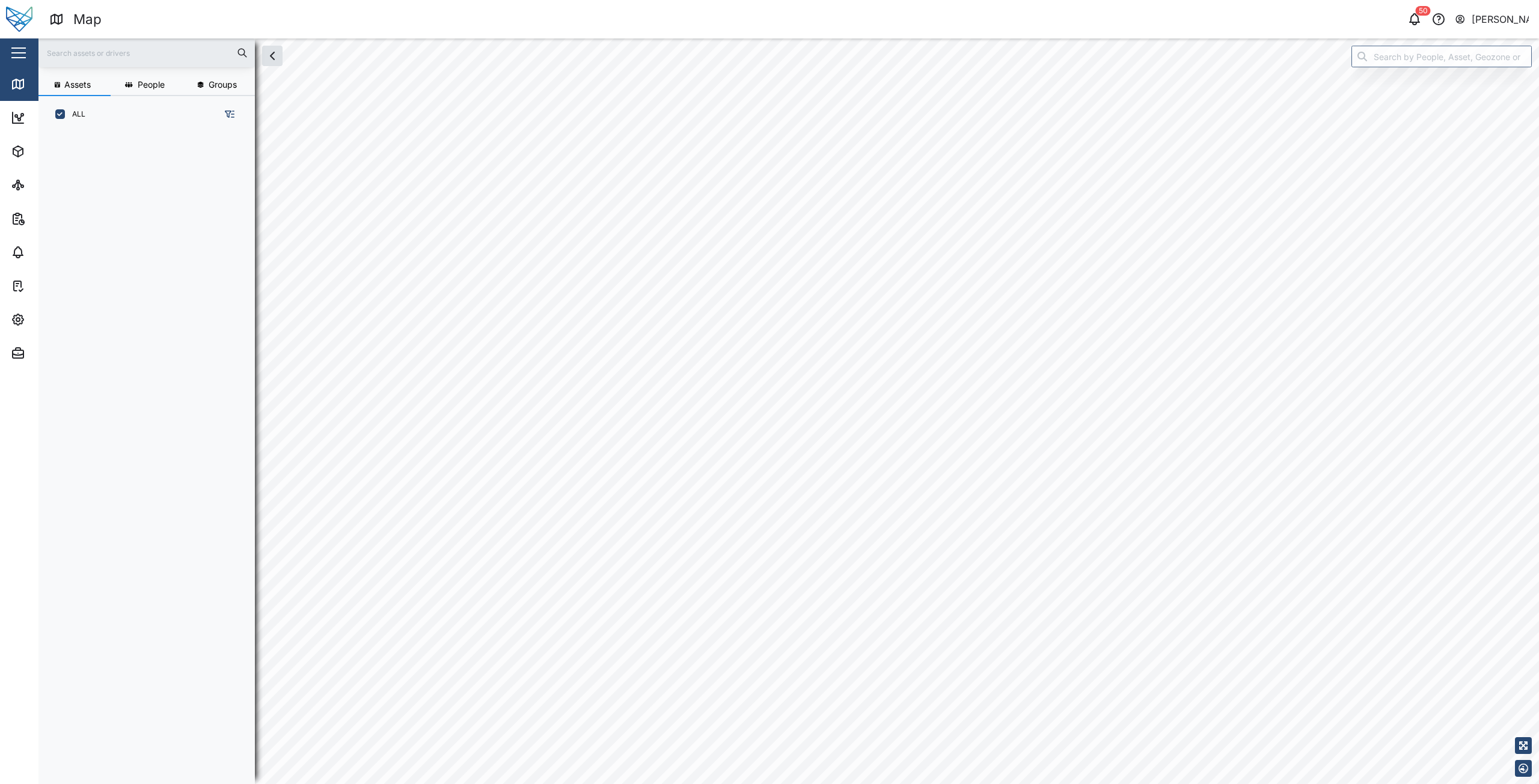
scroll to position [9, 9]
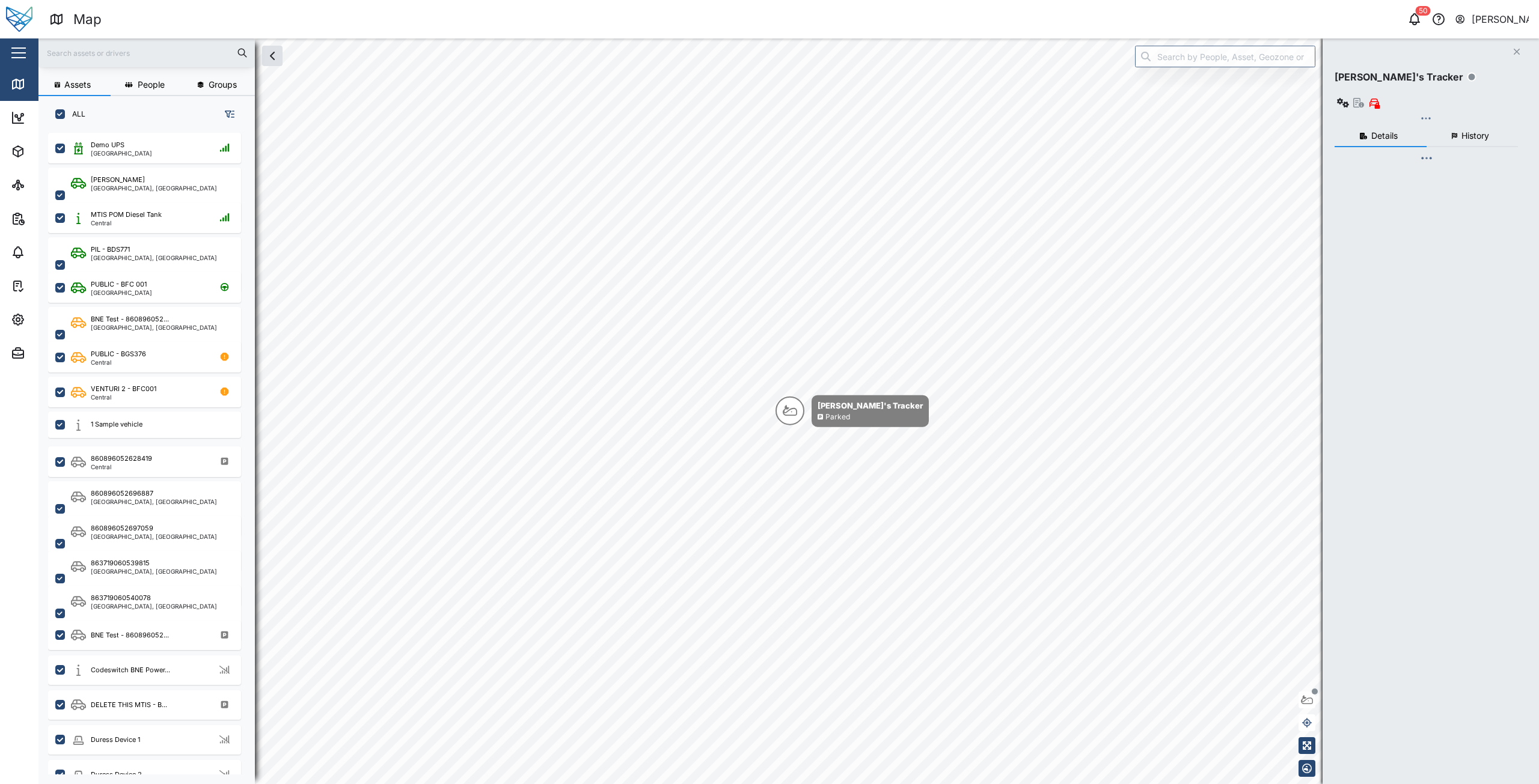
checkbox input "true"
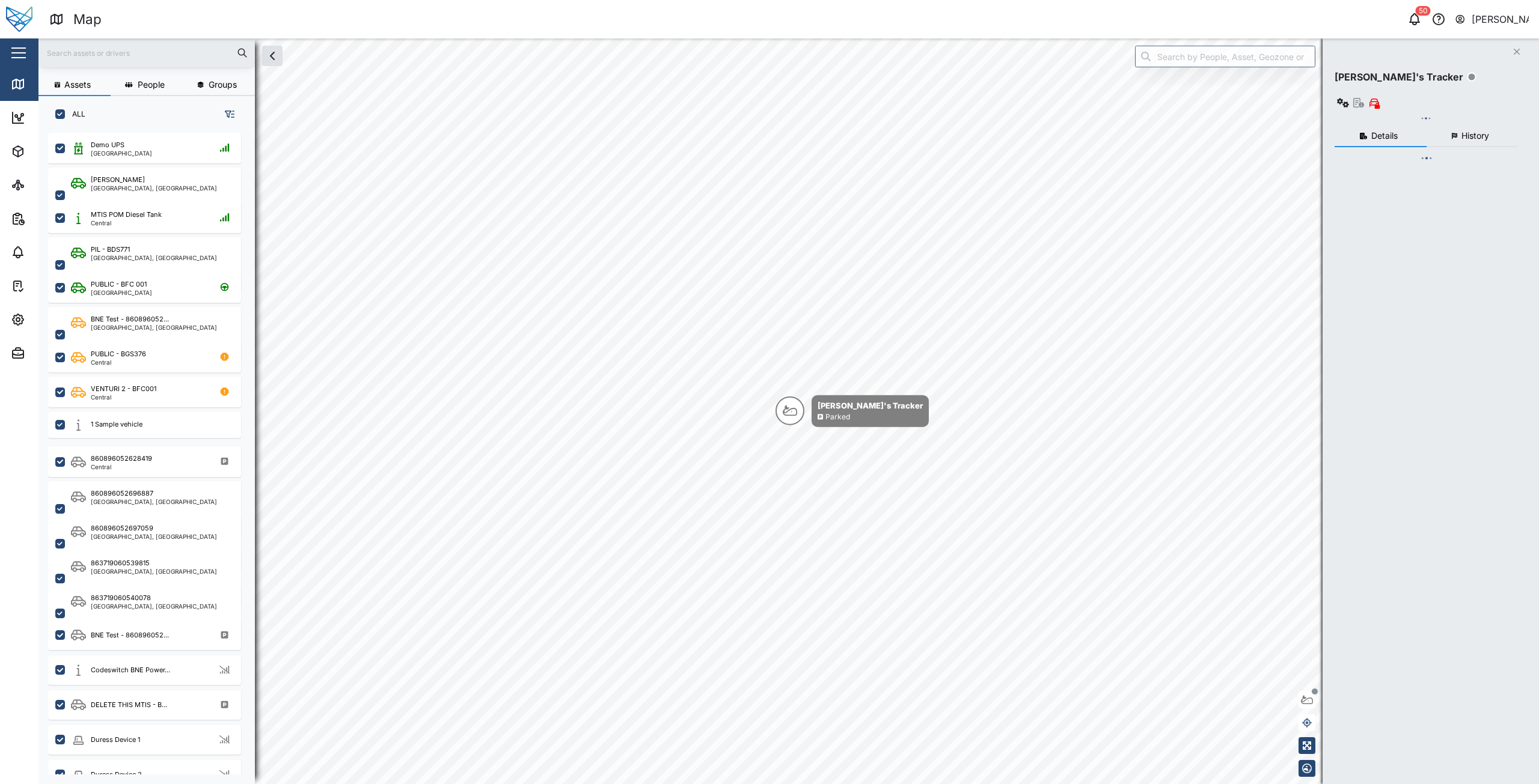
checkbox input "true"
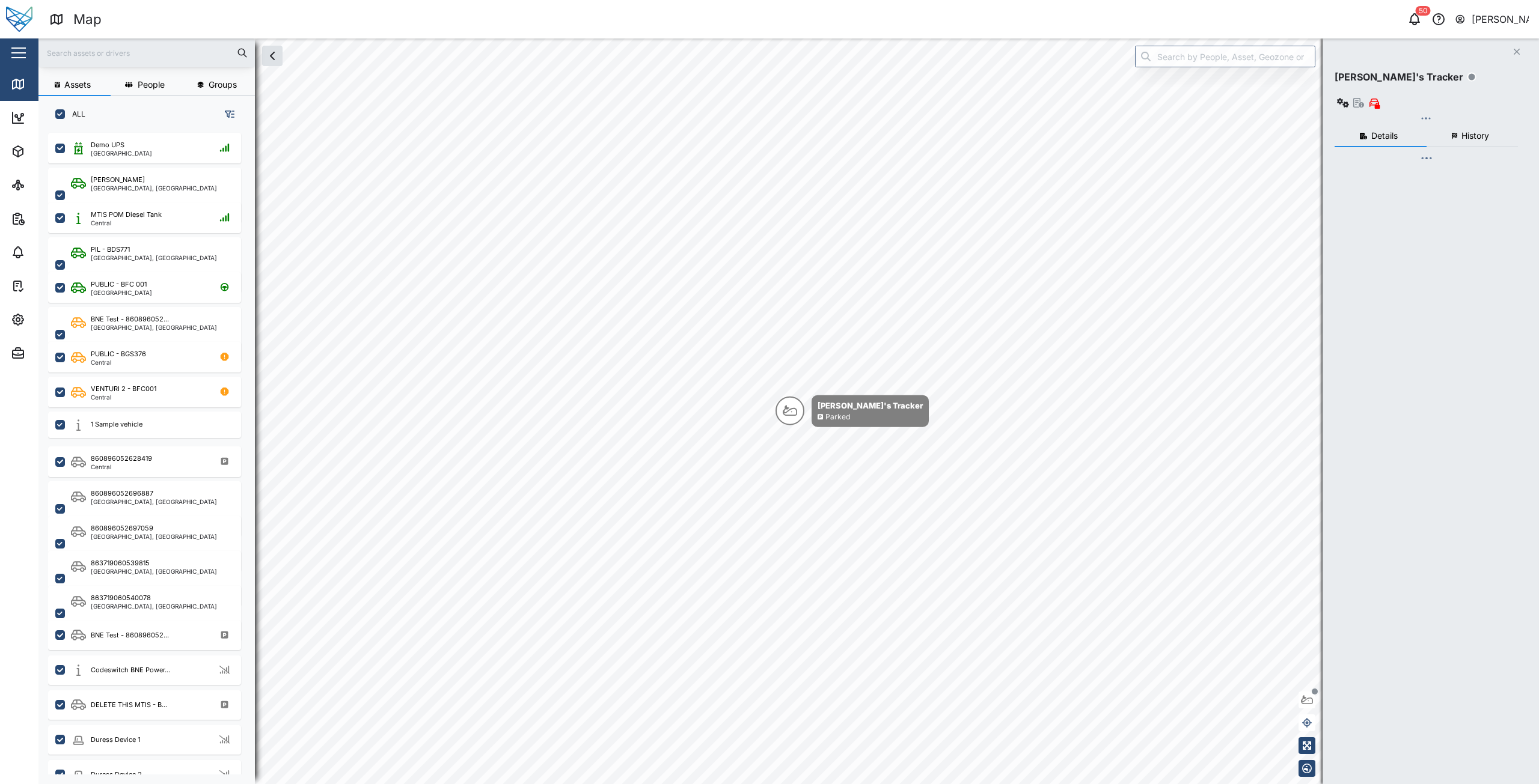
checkbox input "true"
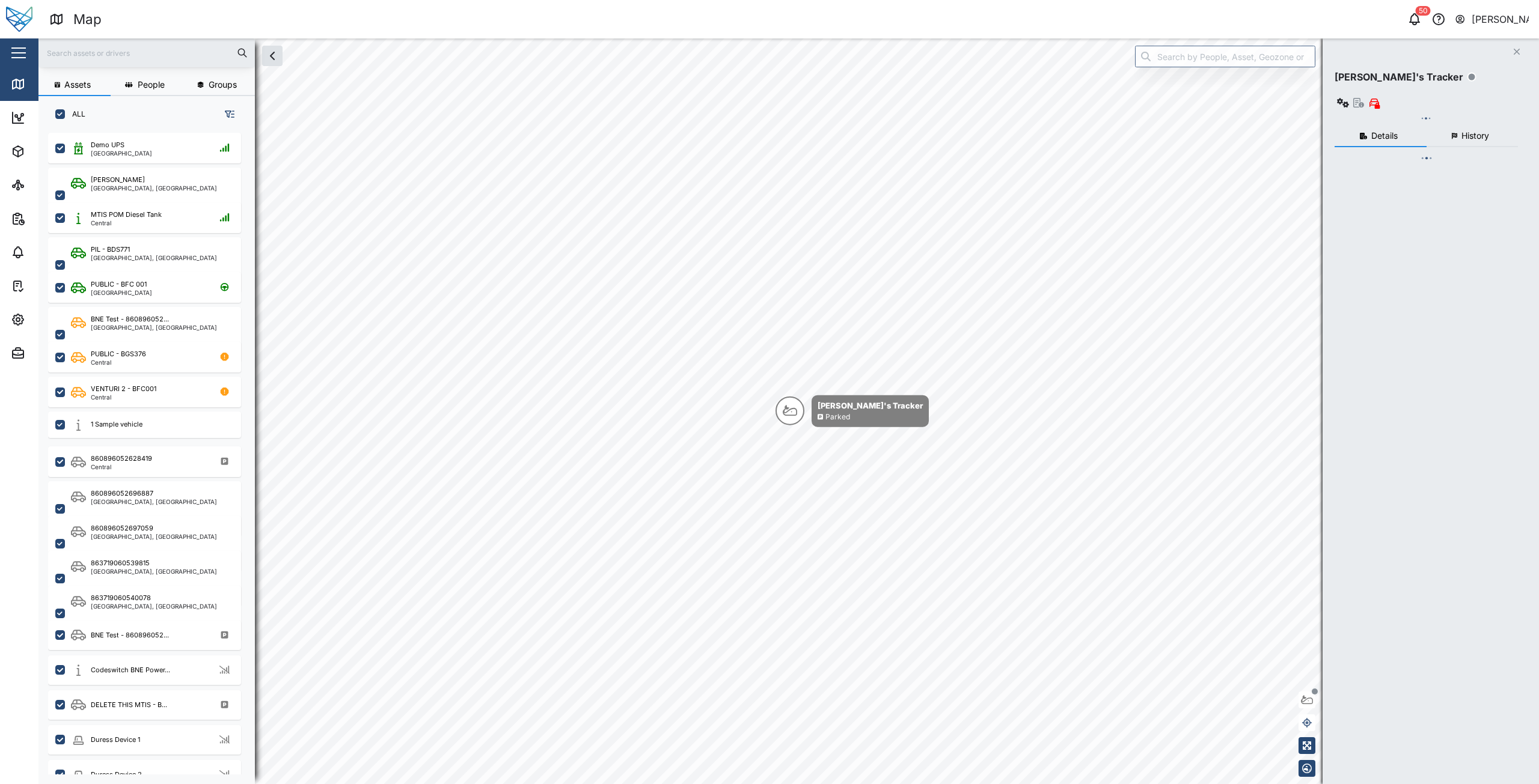
checkbox input "true"
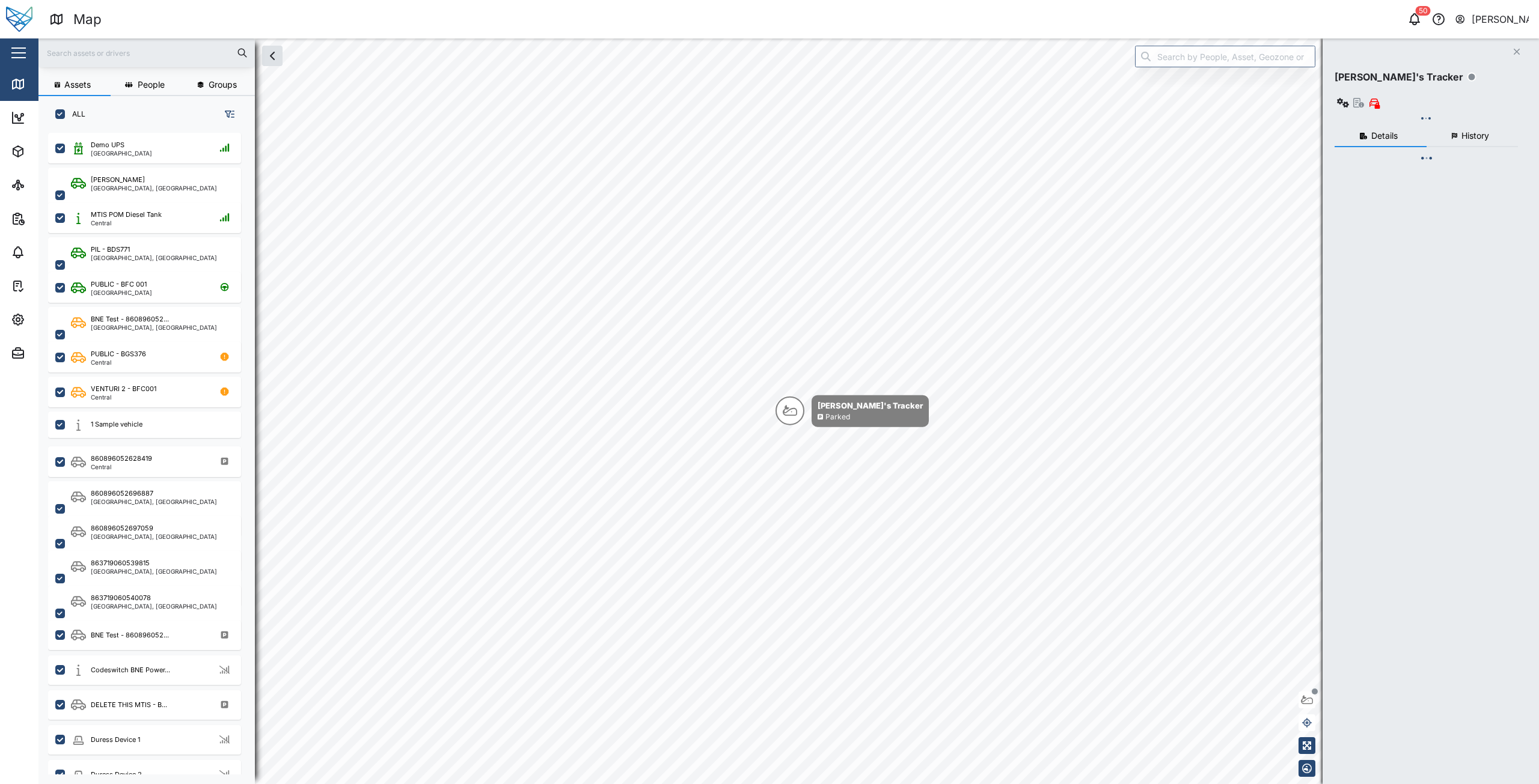
checkbox input "true"
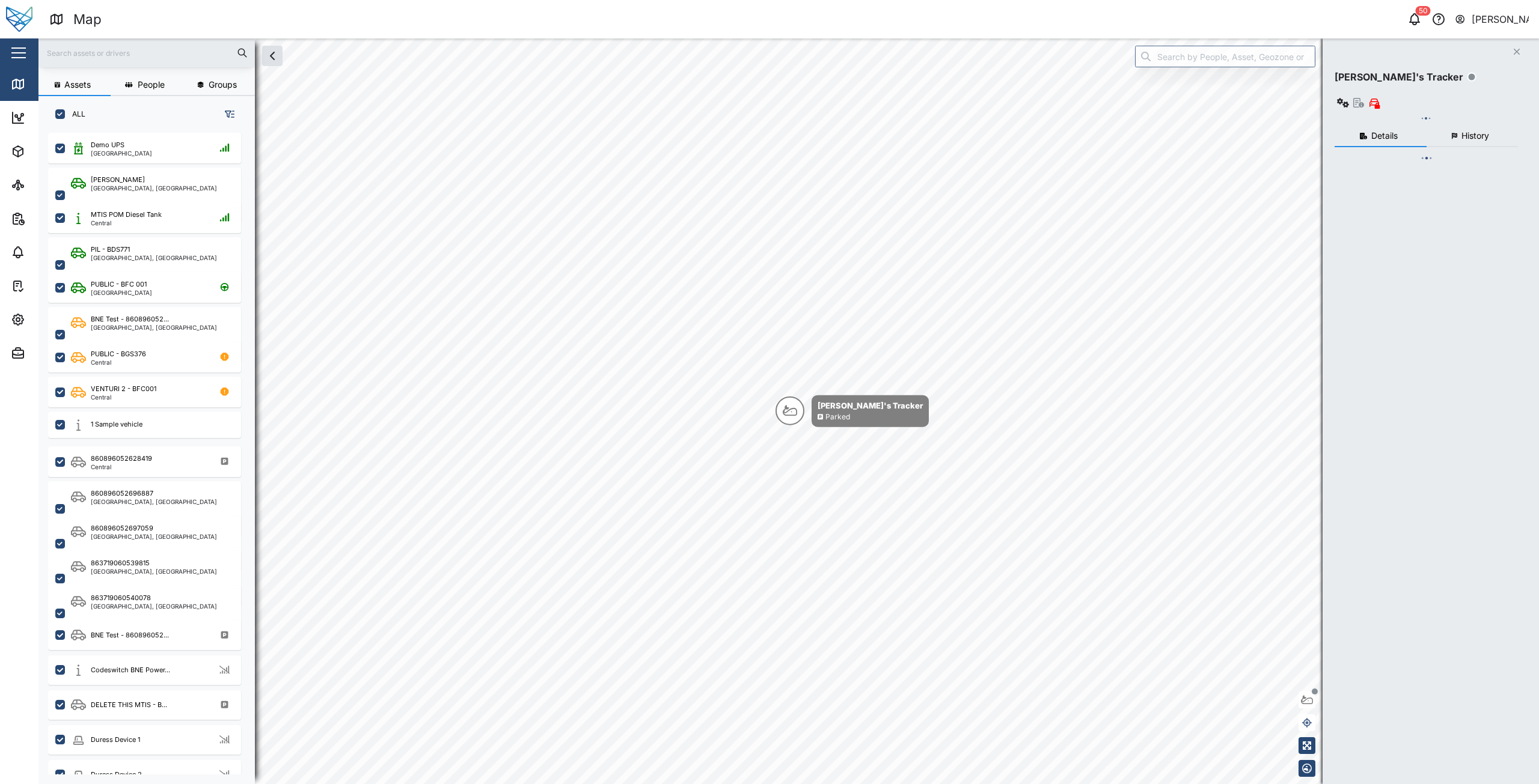
checkbox input "true"
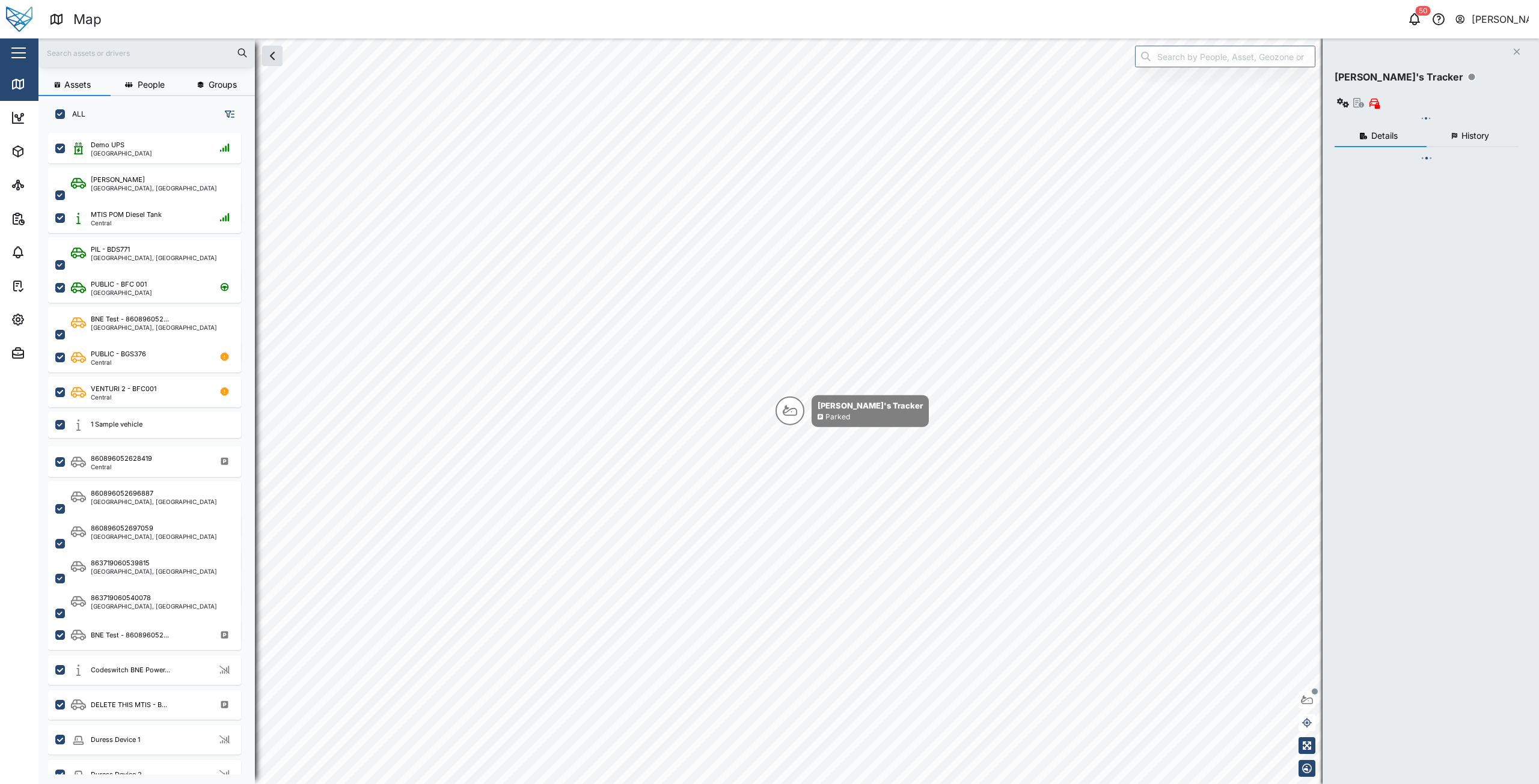
checkbox input "true"
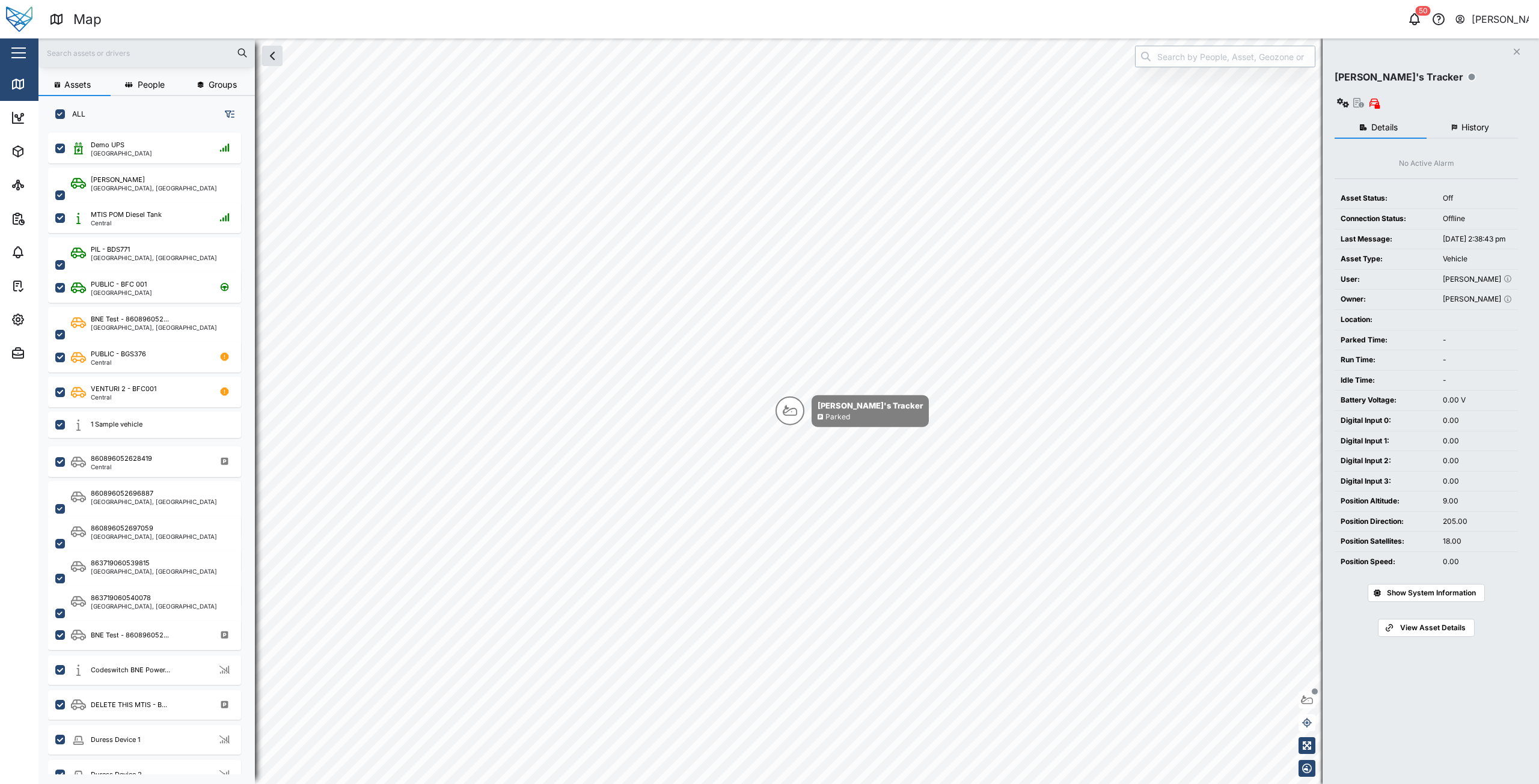
click at [1250, 62] on input "search" at bounding box center [1225, 56] width 181 height 22
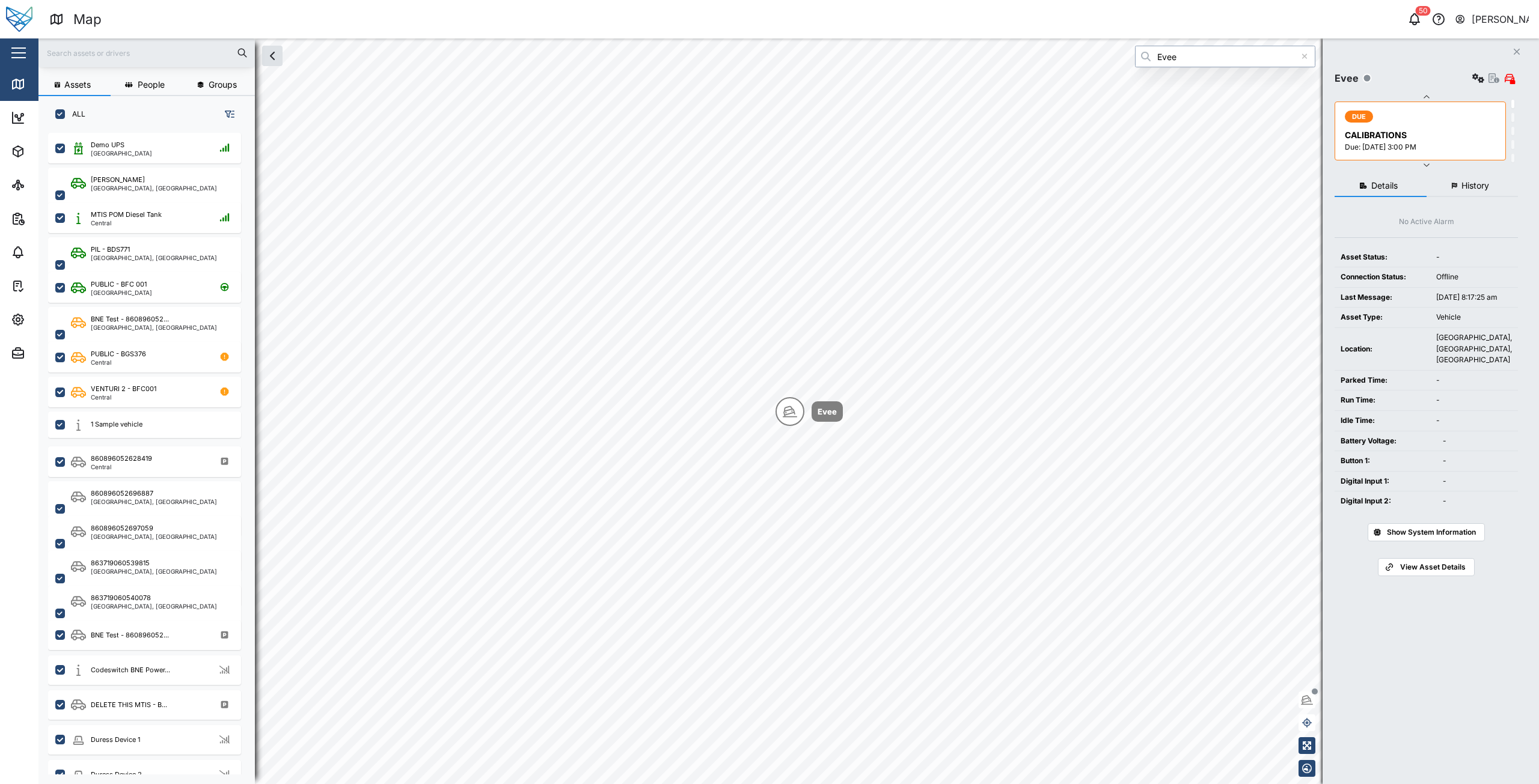
type input "Evee"
click at [1495, 79] on icon "button" at bounding box center [1494, 77] width 11 height 9
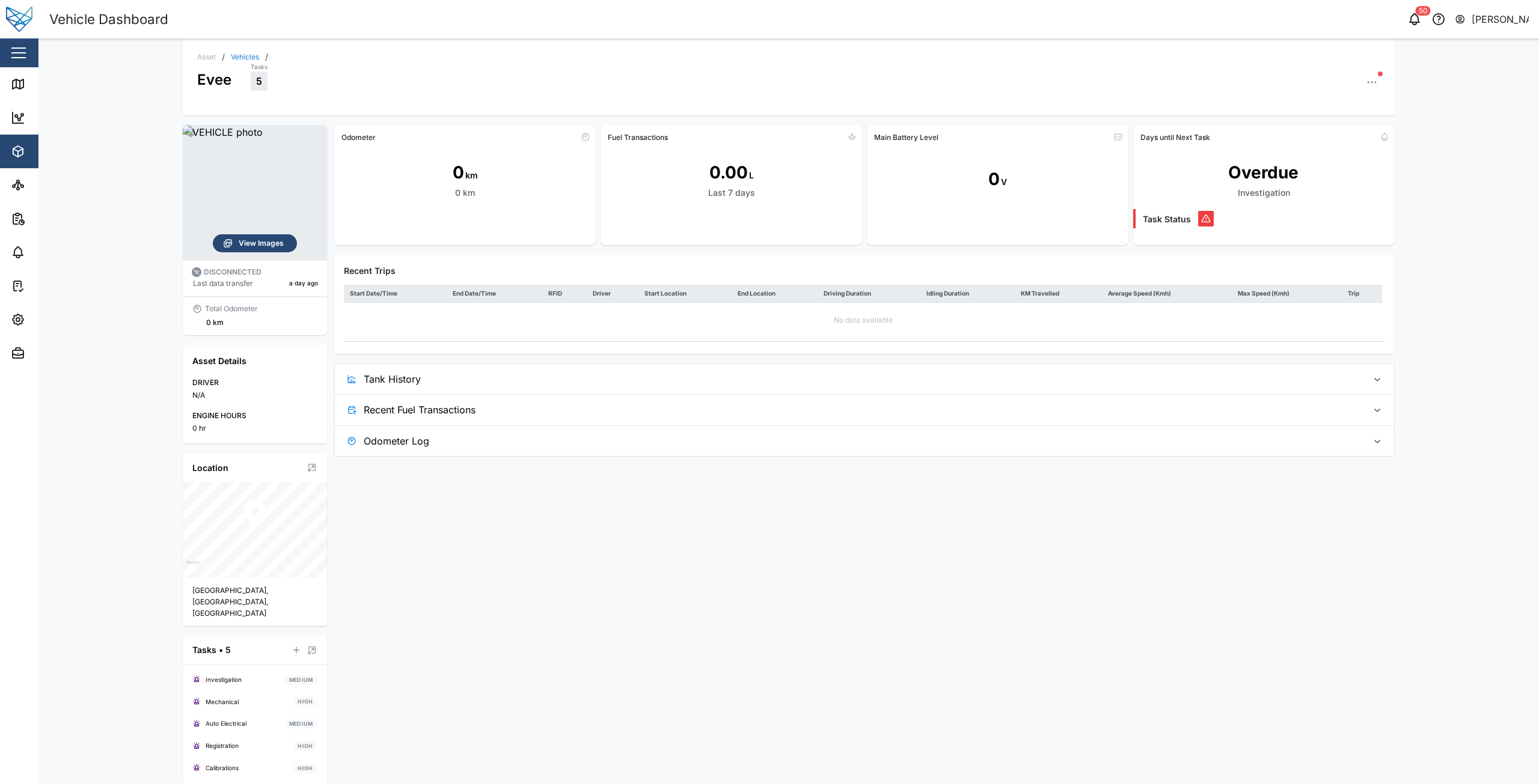
click at [252, 246] on span "View Images" at bounding box center [261, 243] width 45 height 17
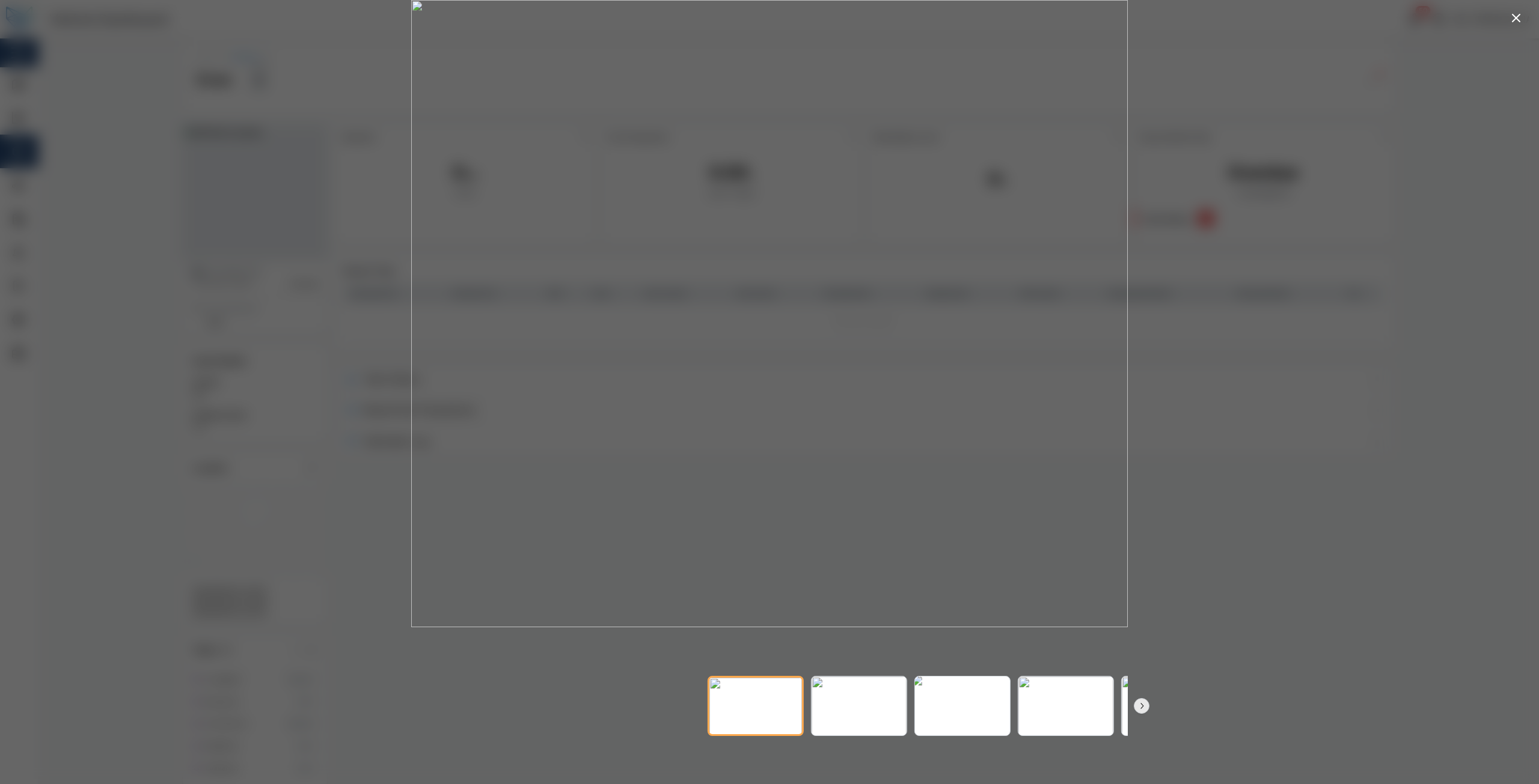
drag, startPoint x: 988, startPoint y: 720, endPoint x: 804, endPoint y: 730, distance: 184.3
click at [910, 730] on img at bounding box center [962, 707] width 105 height 66
